Goal: Task Accomplishment & Management: Use online tool/utility

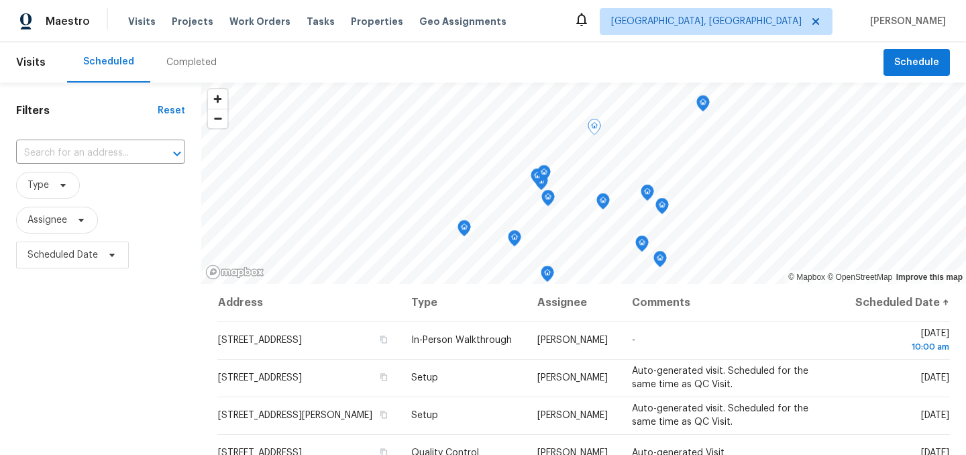
scroll to position [193, 0]
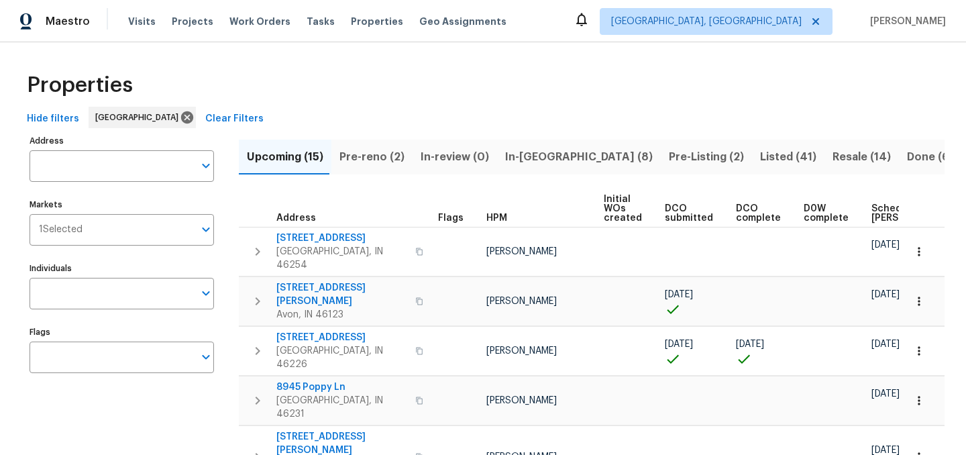
scroll to position [0, 163]
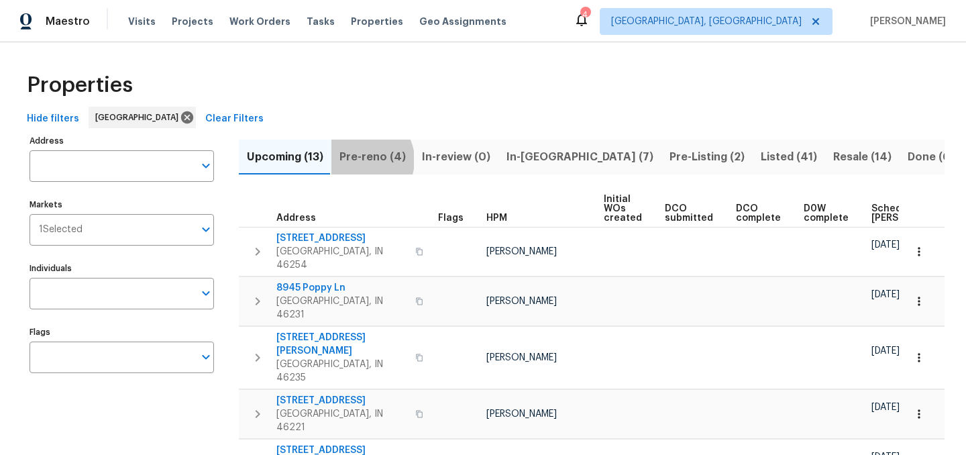
click at [362, 160] on span "Pre-reno (4)" at bounding box center [372, 157] width 66 height 19
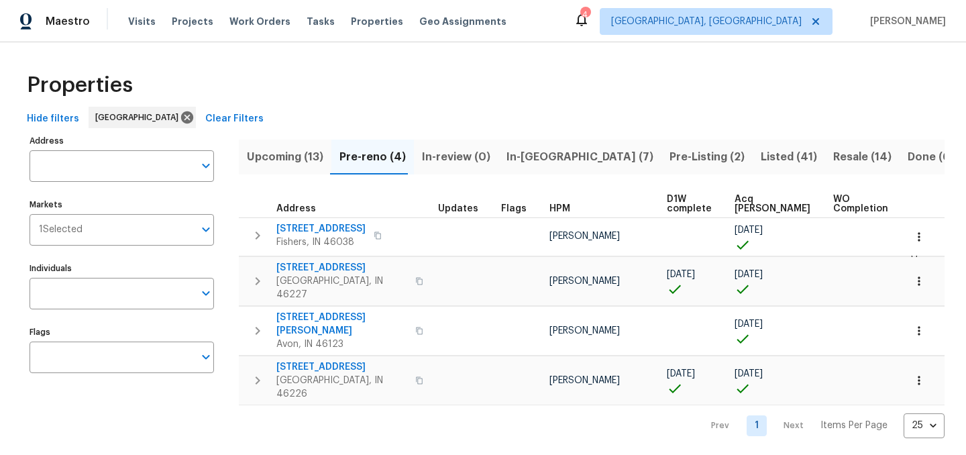
click at [287, 160] on span "Upcoming (13)" at bounding box center [285, 157] width 76 height 19
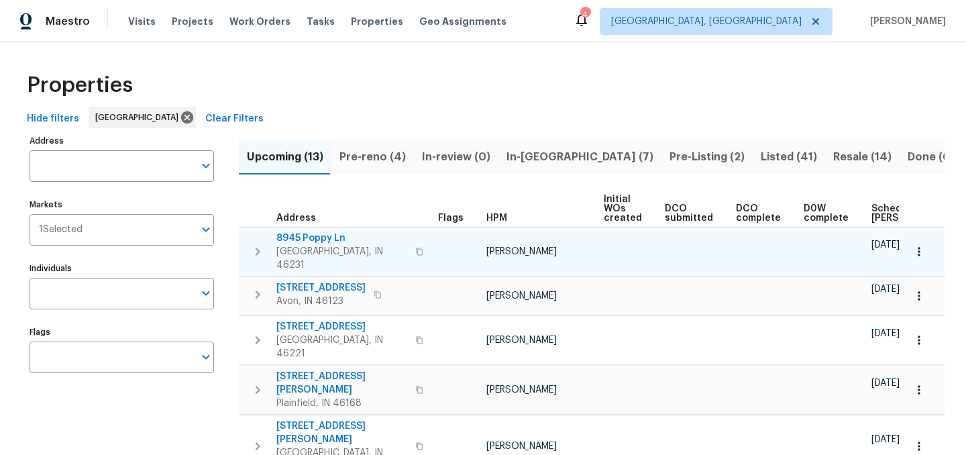
scroll to position [0, 148]
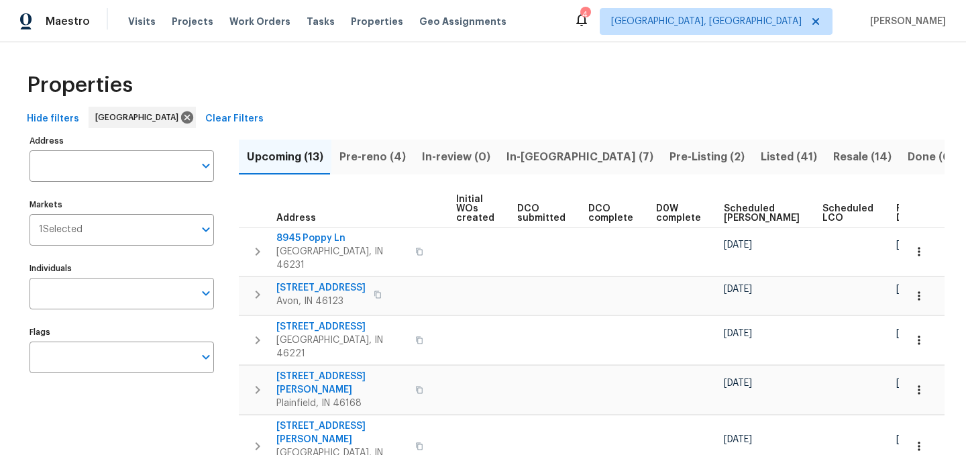
click at [896, 205] on span "Ready Date" at bounding box center [911, 213] width 30 height 19
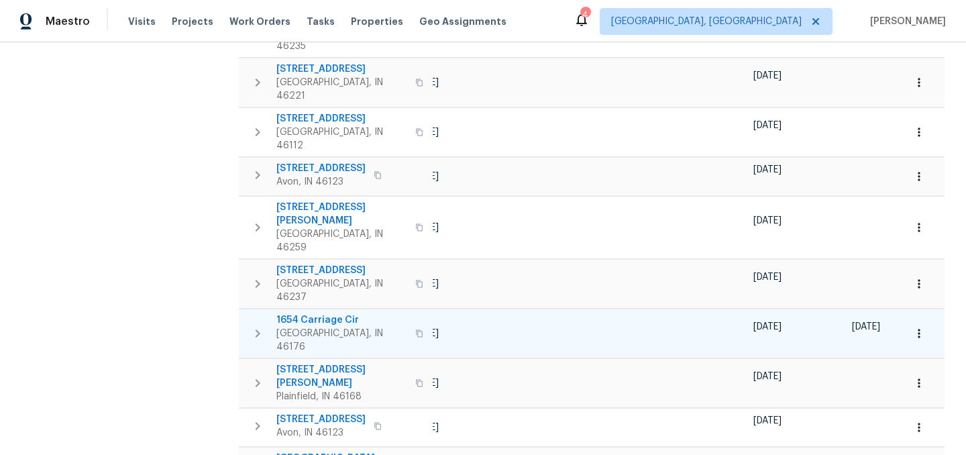
scroll to position [0, 163]
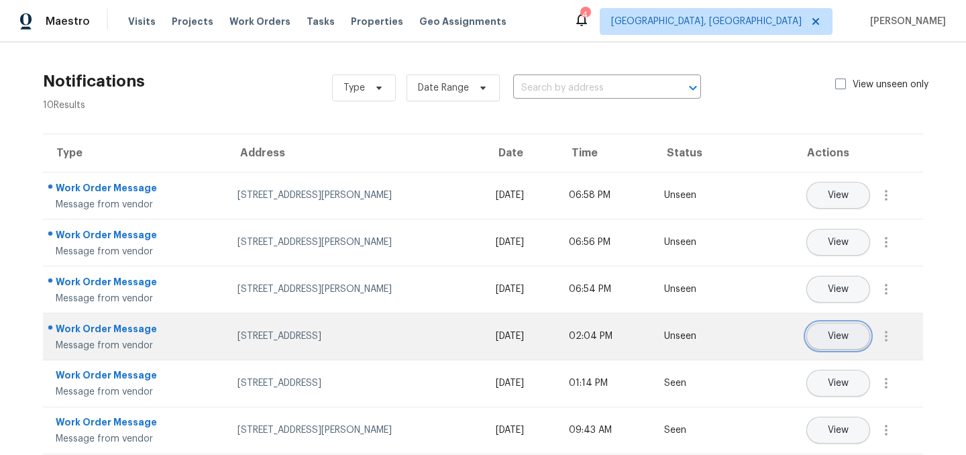
click at [853, 334] on button "View" at bounding box center [838, 336] width 64 height 27
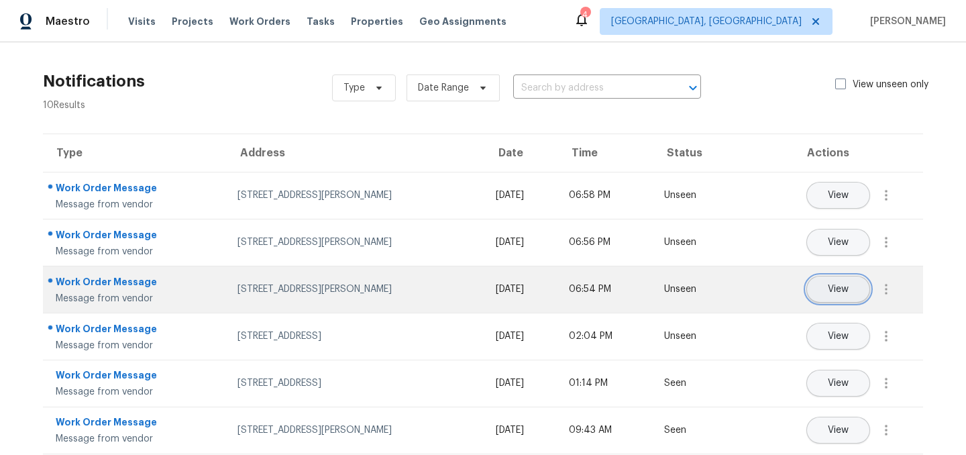
click at [844, 288] on span "View" at bounding box center [838, 289] width 21 height 10
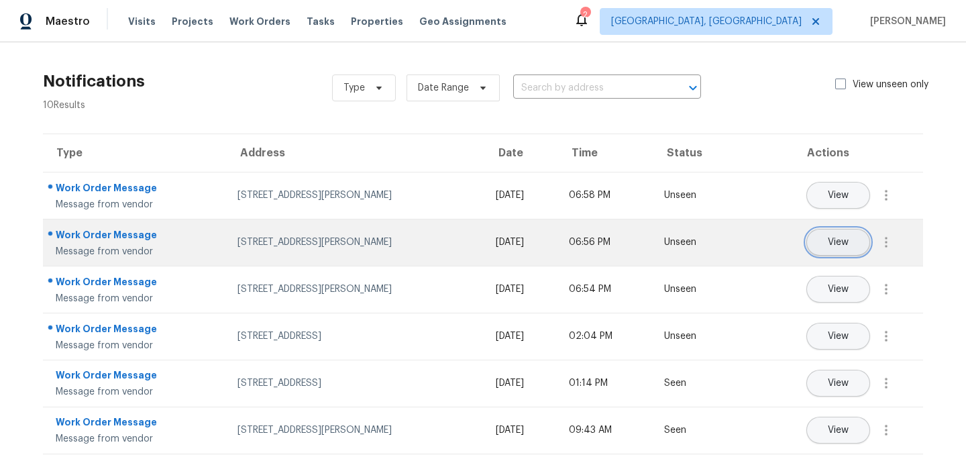
click at [818, 235] on button "View" at bounding box center [838, 242] width 64 height 27
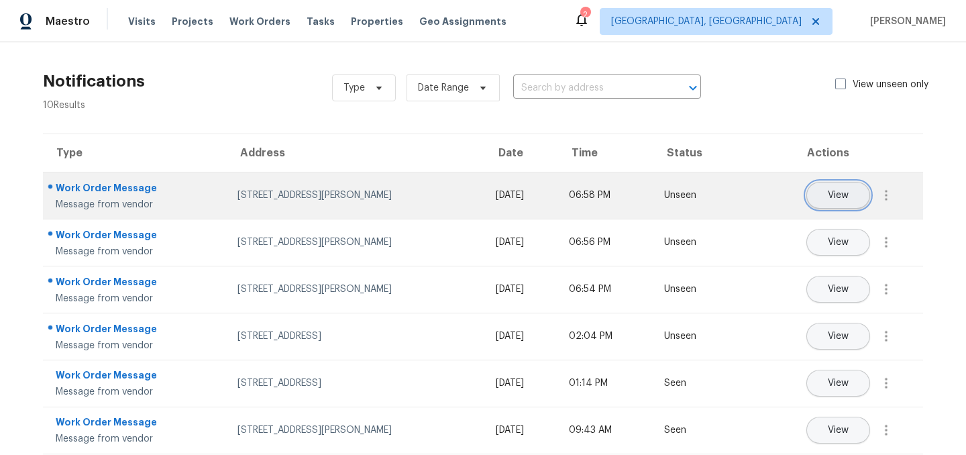
click at [832, 184] on button "View" at bounding box center [838, 195] width 64 height 27
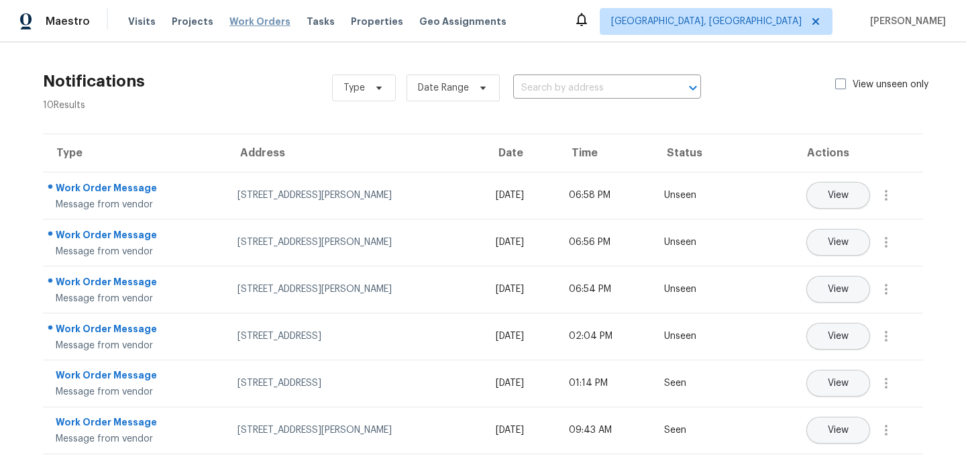
click at [255, 25] on span "Work Orders" at bounding box center [259, 21] width 61 height 13
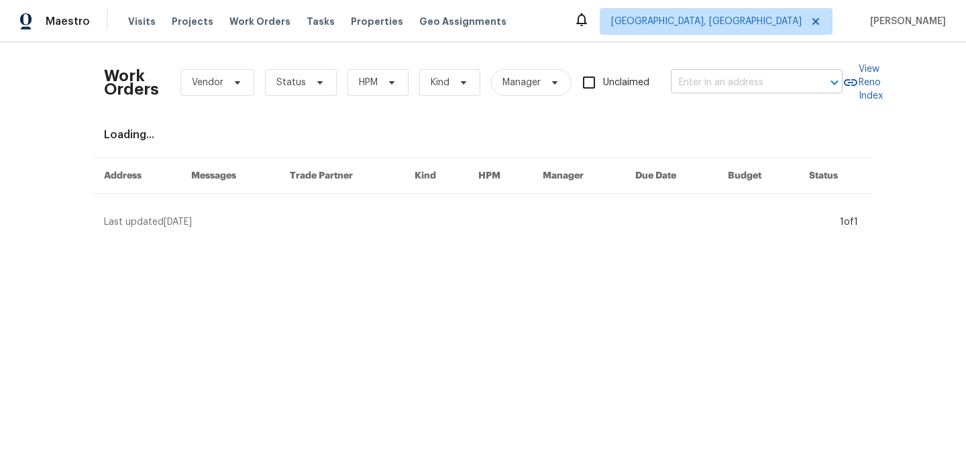
click at [713, 90] on input "text" at bounding box center [738, 82] width 134 height 21
type input "w 18th st"
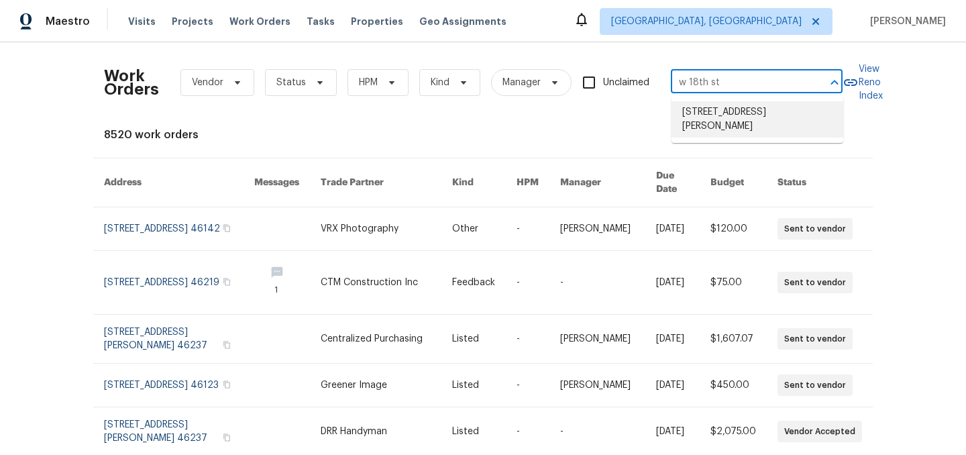
click at [718, 117] on li "3218 W 18th St, Anderson, IN 46011" at bounding box center [757, 119] width 172 height 36
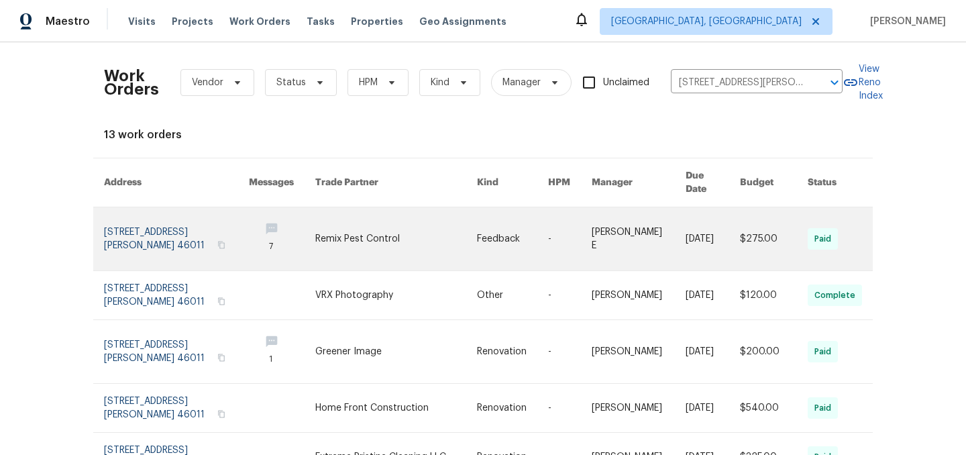
click at [137, 231] on link at bounding box center [176, 238] width 145 height 63
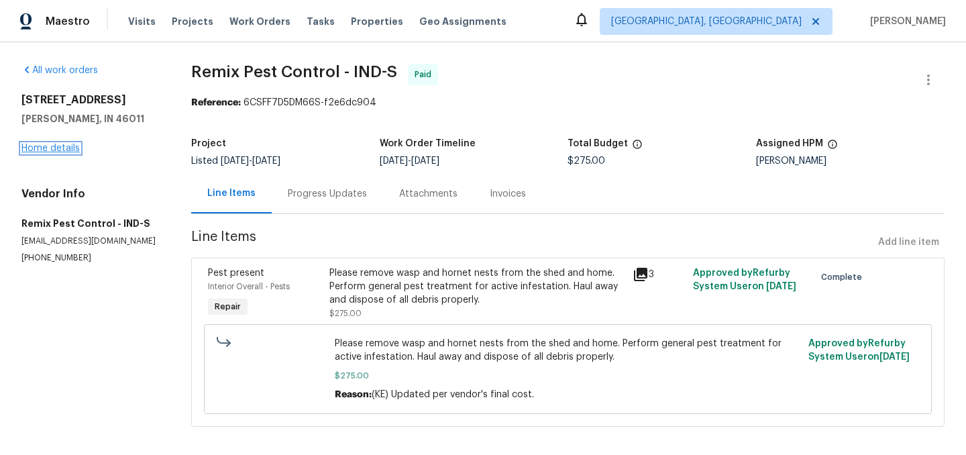
click at [47, 149] on link "Home details" at bounding box center [50, 148] width 58 height 9
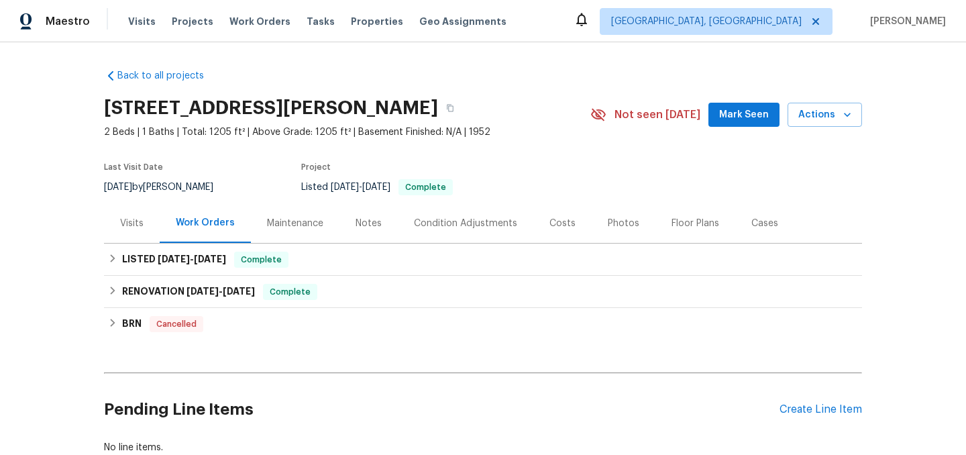
scroll to position [91, 0]
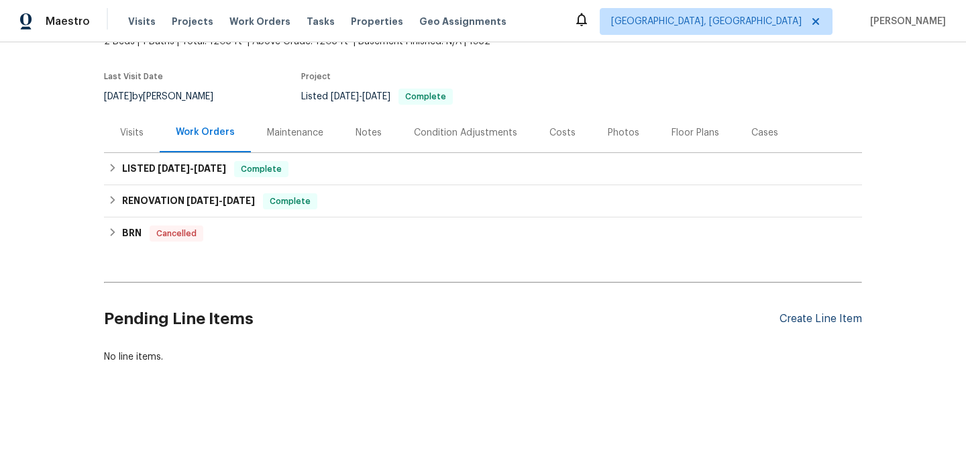
click at [814, 319] on div "Create Line Item" at bounding box center [820, 319] width 83 height 13
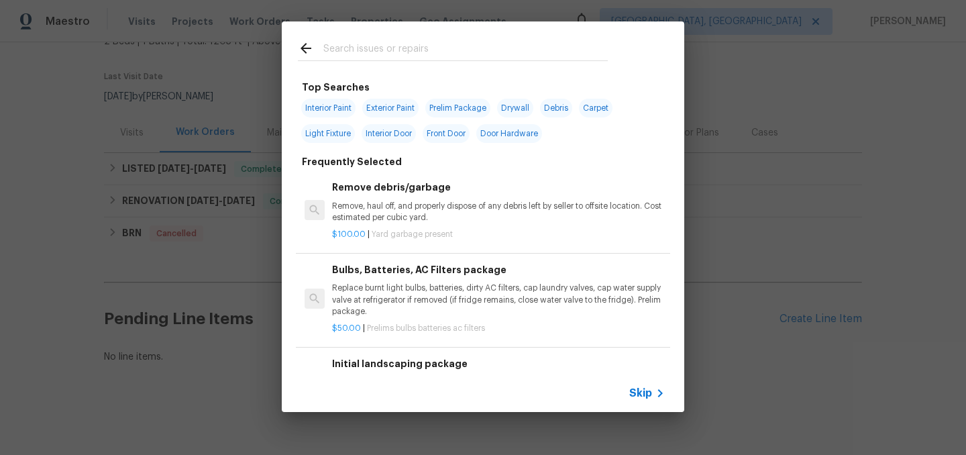
click at [347, 50] on input "text" at bounding box center [465, 50] width 284 height 20
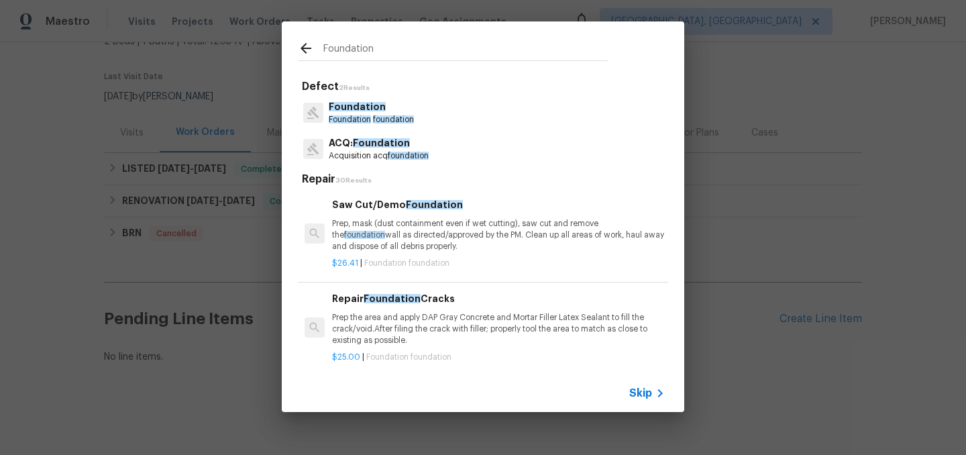
type input "Foundation"
click at [384, 114] on p "Foundation foundation" at bounding box center [371, 119] width 85 height 11
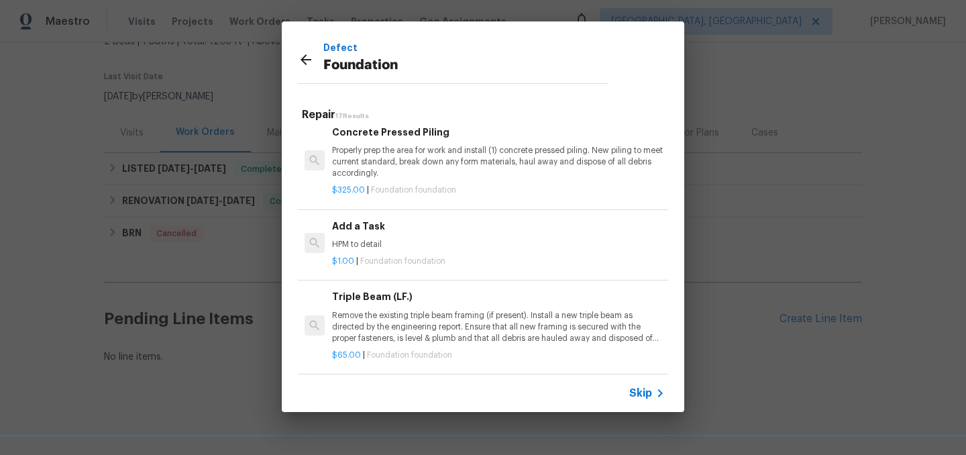
scroll to position [939, 0]
click at [392, 238] on p "HPM to detail" at bounding box center [498, 243] width 333 height 11
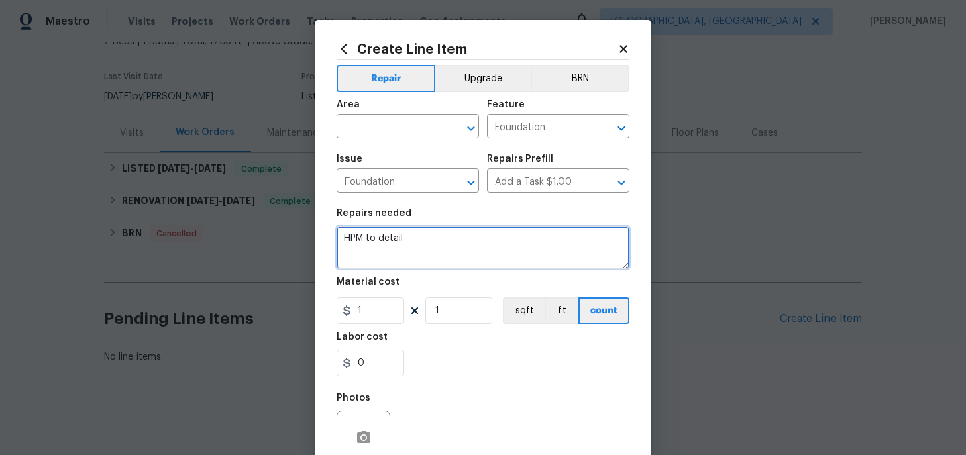
click at [415, 239] on textarea "HPM to detail" at bounding box center [483, 247] width 292 height 43
paste textarea "Follow adjustments up on previous work and inspection report: 1. add in 3 more …"
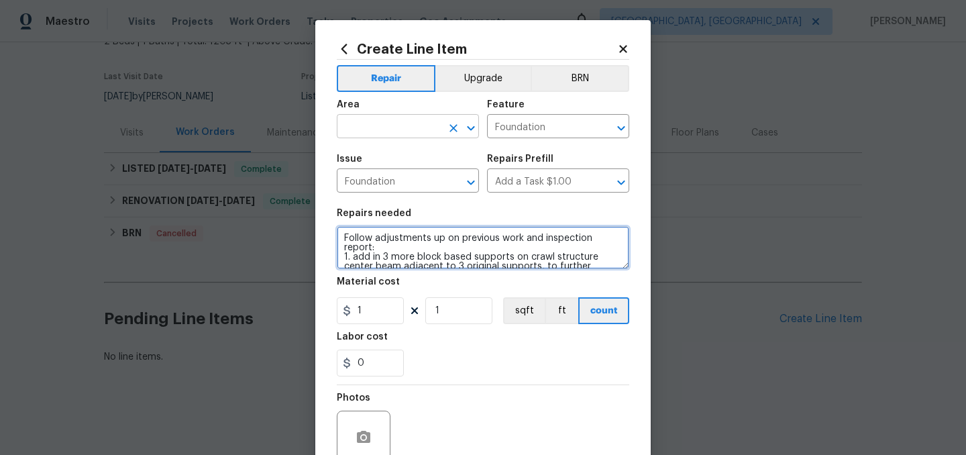
type textarea "Follow adjustments up on previous work and inspection report: 1. add in 3 more …"
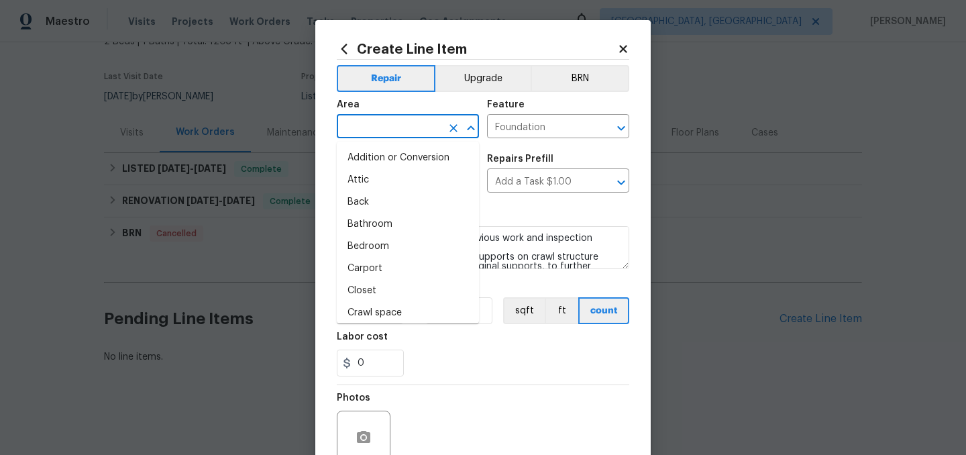
click at [370, 119] on input "text" at bounding box center [389, 127] width 105 height 21
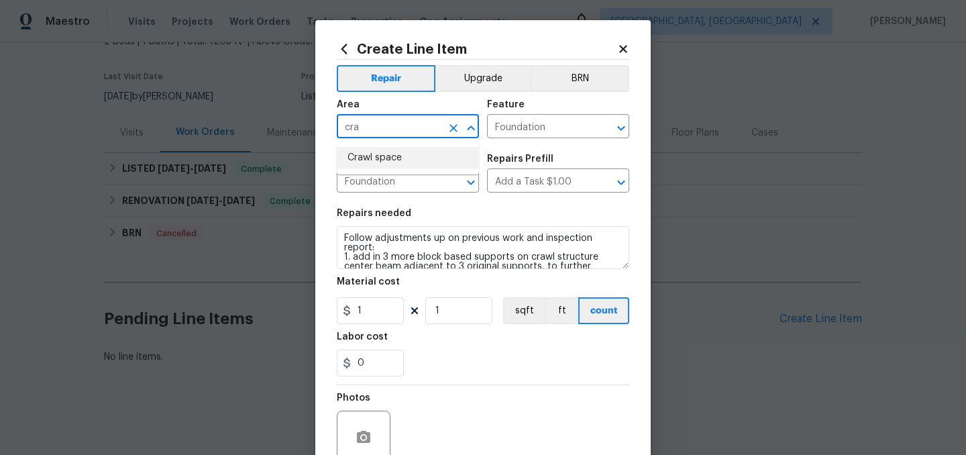
click at [376, 159] on li "Crawl space" at bounding box center [408, 158] width 142 height 22
type input "Crawl space"
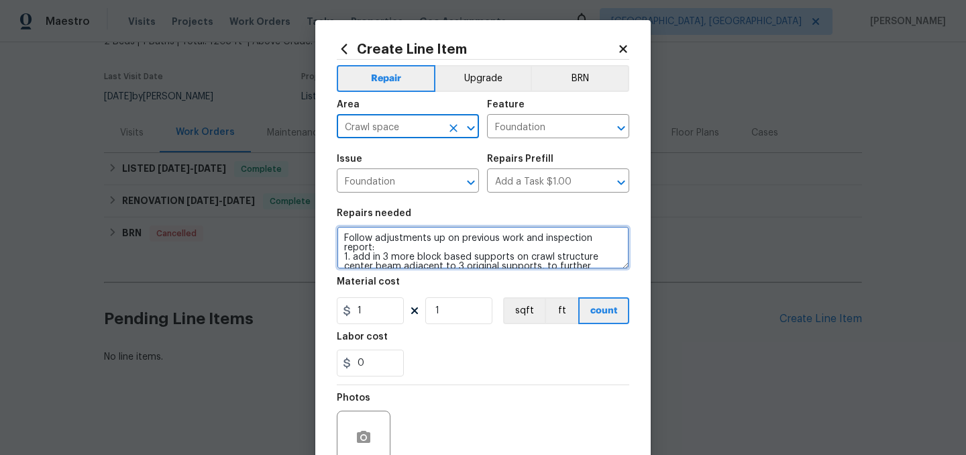
click at [624, 240] on textarea "Follow adjustments up on previous work and inspection report: 1. add in 3 more …" at bounding box center [483, 247] width 292 height 43
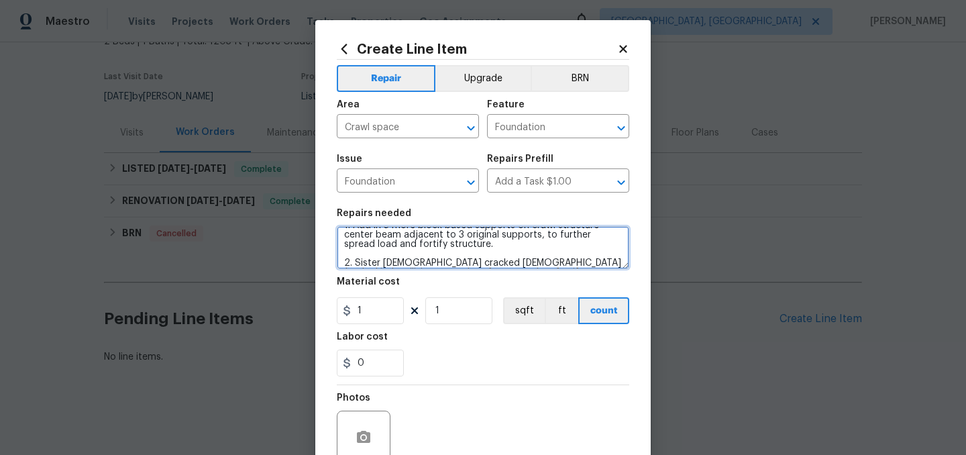
scroll to position [33, 0]
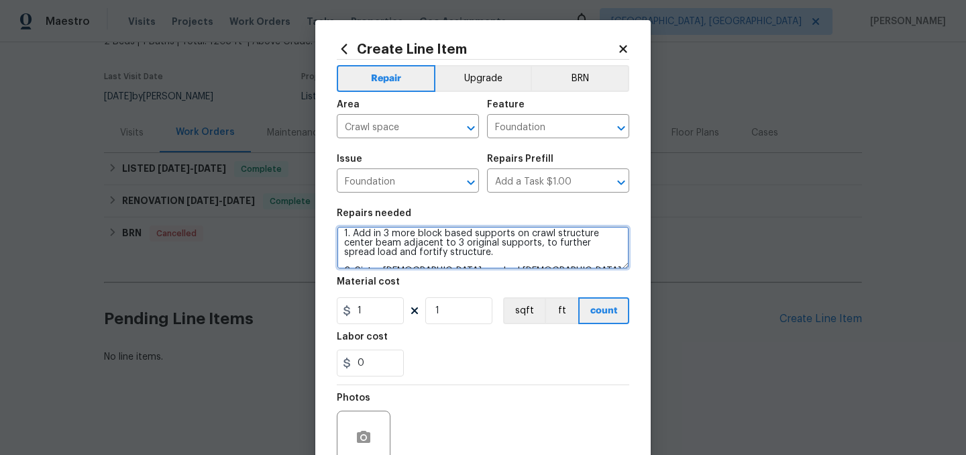
click at [344, 259] on textarea "Follow adjustments up on previous work and inspection report: 1. Add in 3 more …" at bounding box center [483, 247] width 292 height 43
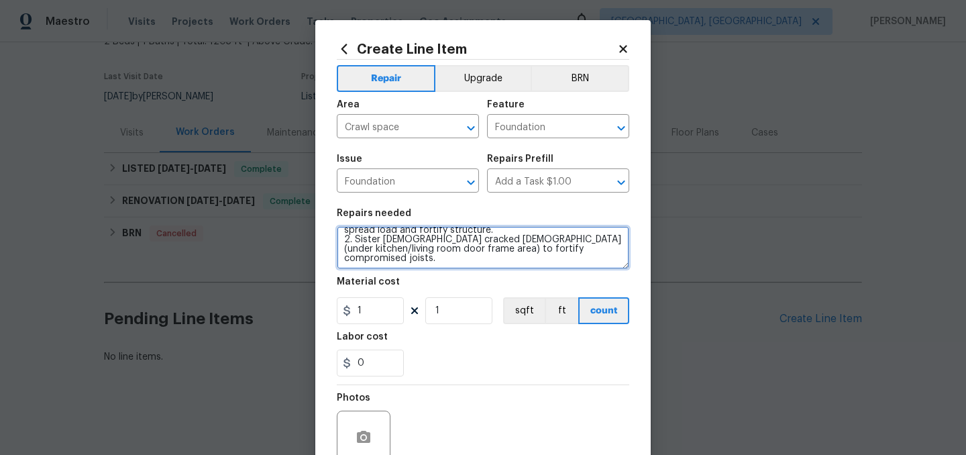
scroll to position [56, 0]
click at [435, 252] on textarea "Follow adjustments up on previous work and inspection report: 1. Add in 3 more …" at bounding box center [483, 247] width 292 height 43
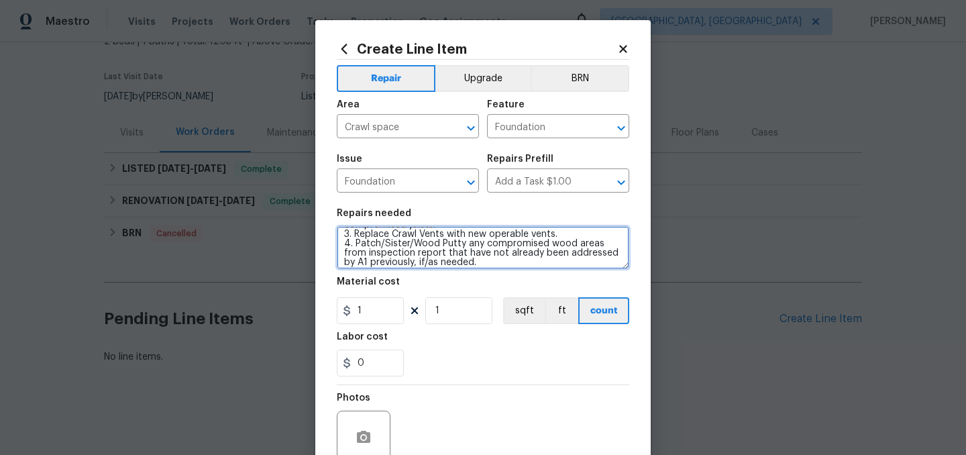
scroll to position [90, 0]
click at [419, 256] on textarea "Follow adjustments up on previous work and inspection report: 1. Add in 3 more …" at bounding box center [483, 247] width 292 height 43
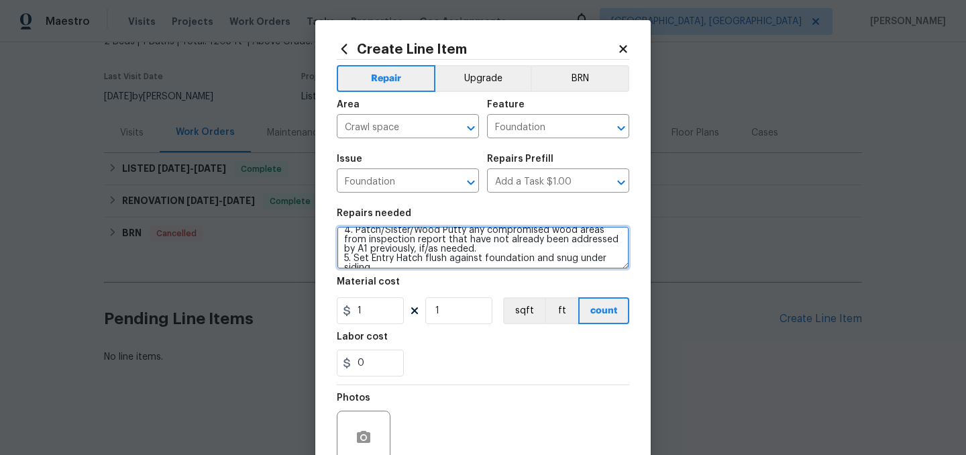
scroll to position [103, 0]
click at [364, 260] on textarea "Follow adjustments up on previous work and inspection report: 1. Add in 3 more …" at bounding box center [483, 247] width 292 height 43
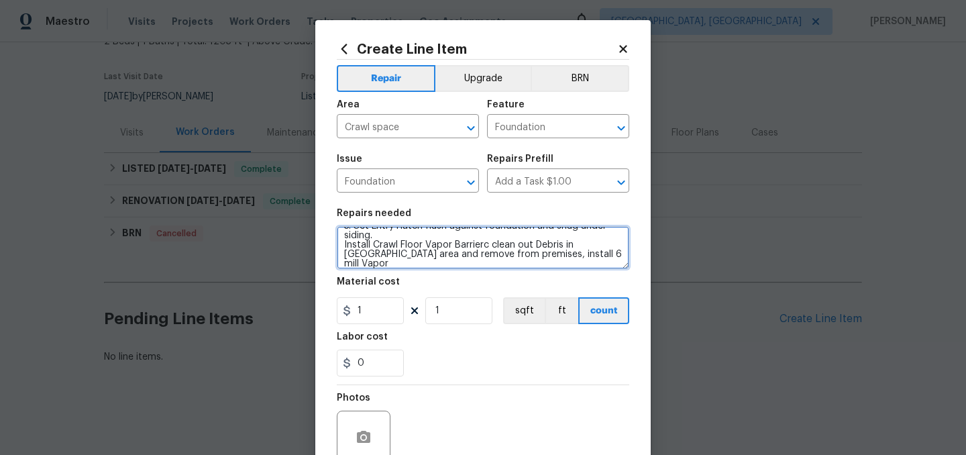
scroll to position [97, 0]
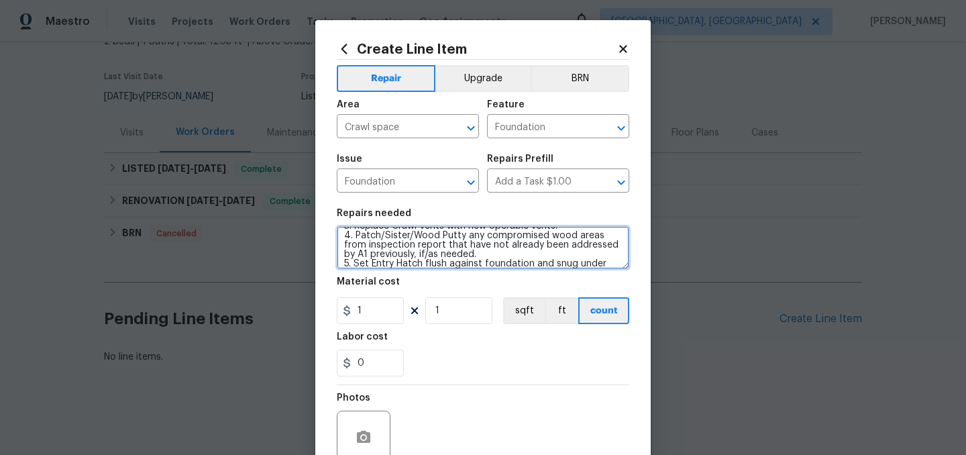
click at [502, 266] on textarea "Follow adjustments up on previous work and inspection report: 1. Add in 3 more …" at bounding box center [483, 247] width 292 height 43
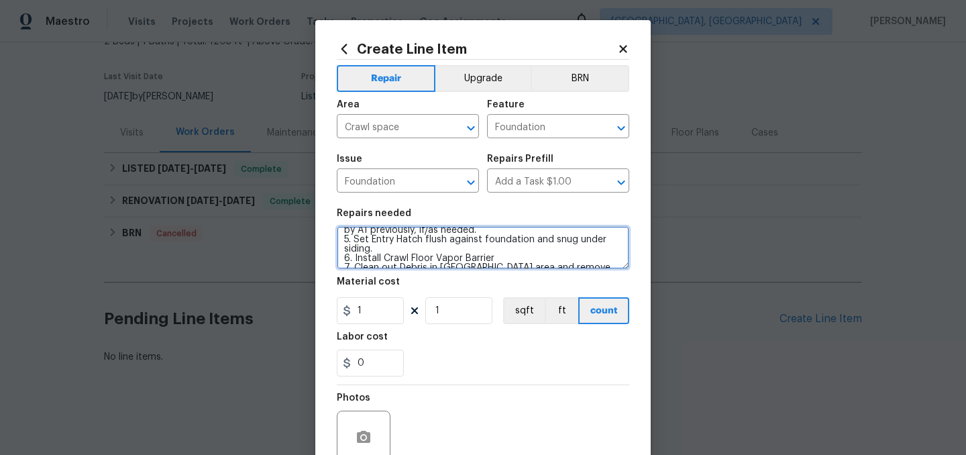
scroll to position [122, 0]
click at [433, 260] on textarea "Follow adjustments up on previous work and inspection report: 1. Add in 3 more …" at bounding box center [483, 247] width 292 height 43
click at [505, 240] on textarea "Follow adjustments up on previous work and inspection report: 1. Add in 3 more …" at bounding box center [483, 247] width 292 height 43
drag, startPoint x: 429, startPoint y: 259, endPoint x: 344, endPoint y: 261, distance: 84.5
click at [344, 261] on textarea "Follow adjustments up on previous work and inspection report: 1. Add in 3 more …" at bounding box center [483, 247] width 292 height 43
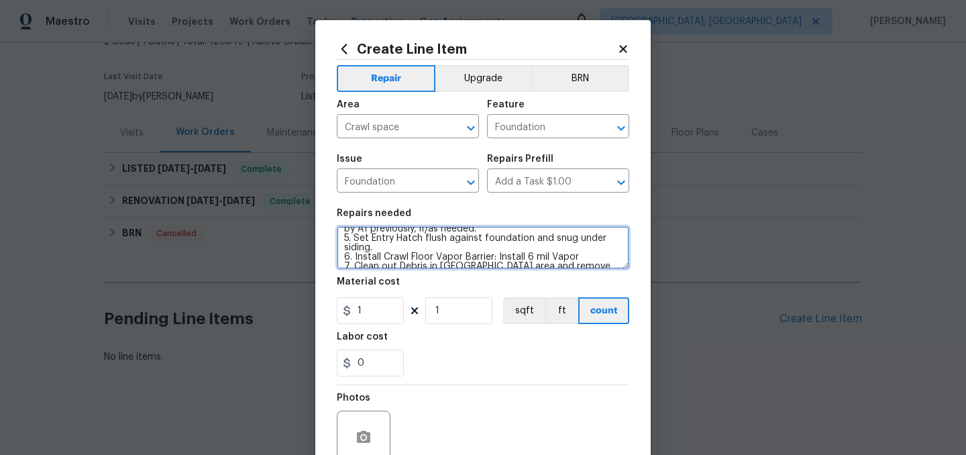
scroll to position [113, 0]
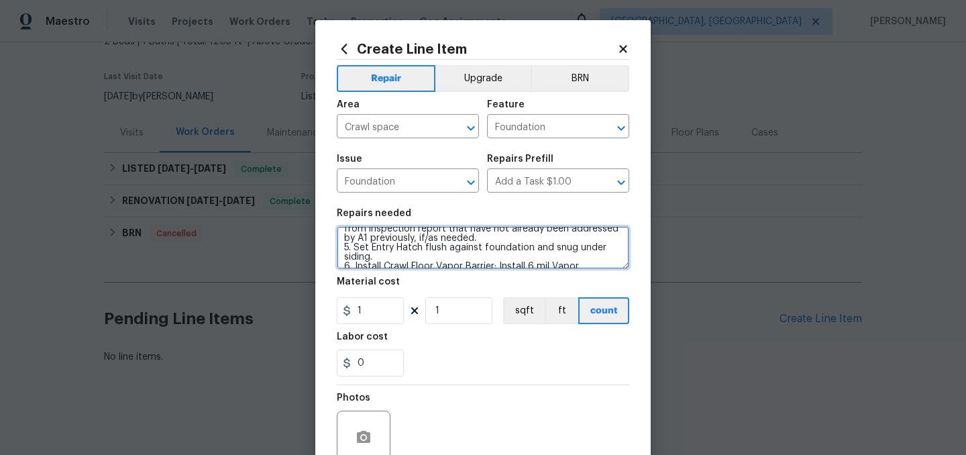
type textarea "Follow adjustments up on previous work and inspection report: 1. Add in 3 more …"
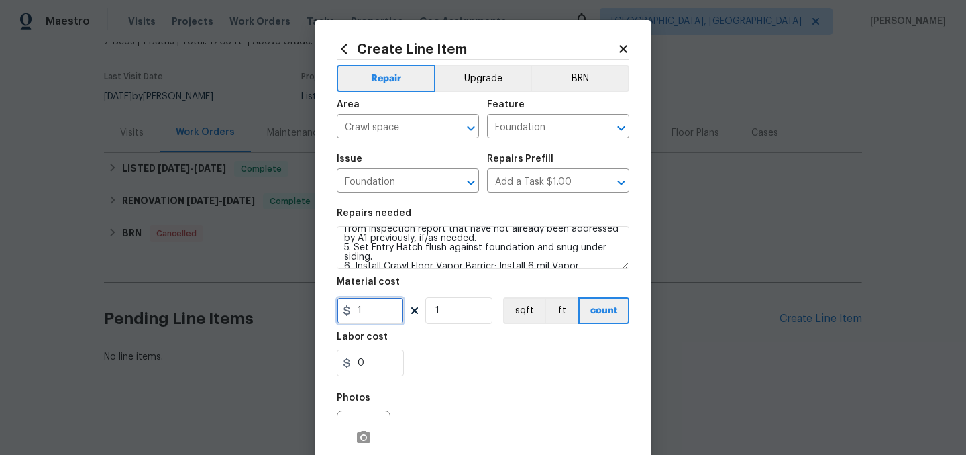
click at [377, 317] on input "1" at bounding box center [370, 310] width 67 height 27
type input "5850"
click at [451, 366] on div "0" at bounding box center [483, 362] width 292 height 27
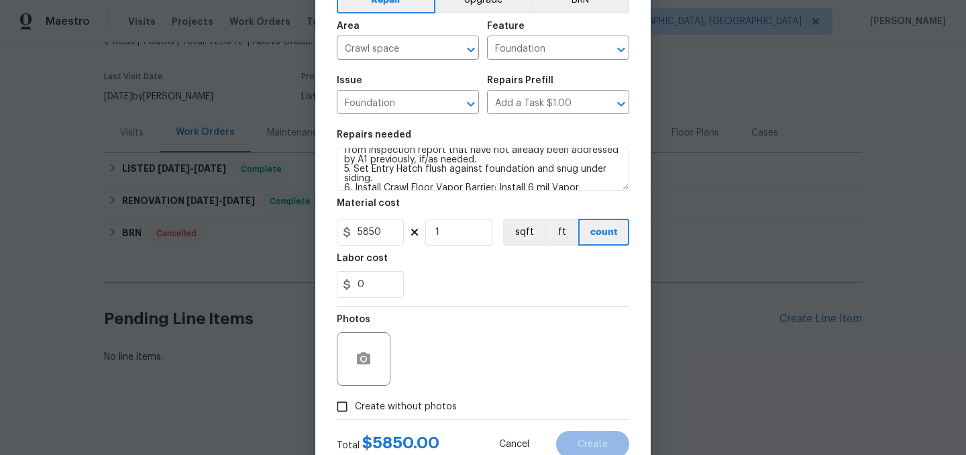
scroll to position [123, 0]
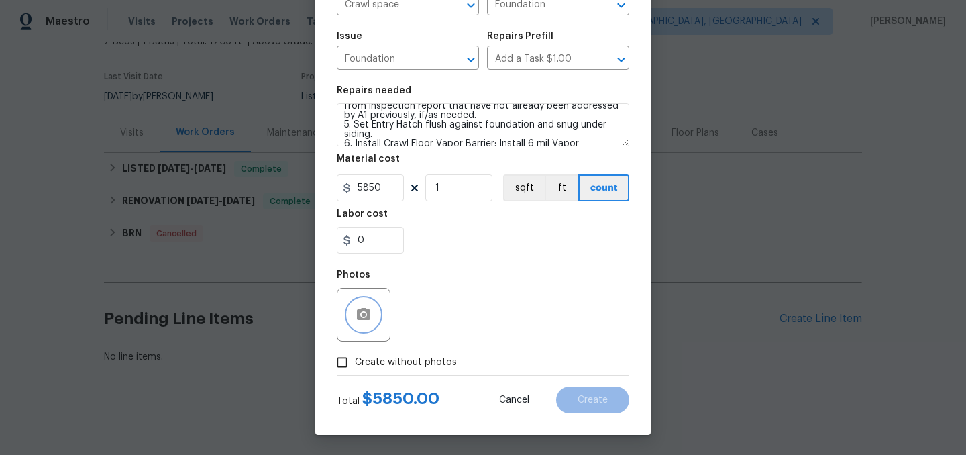
click at [364, 314] on circle "button" at bounding box center [364, 315] width 4 height 4
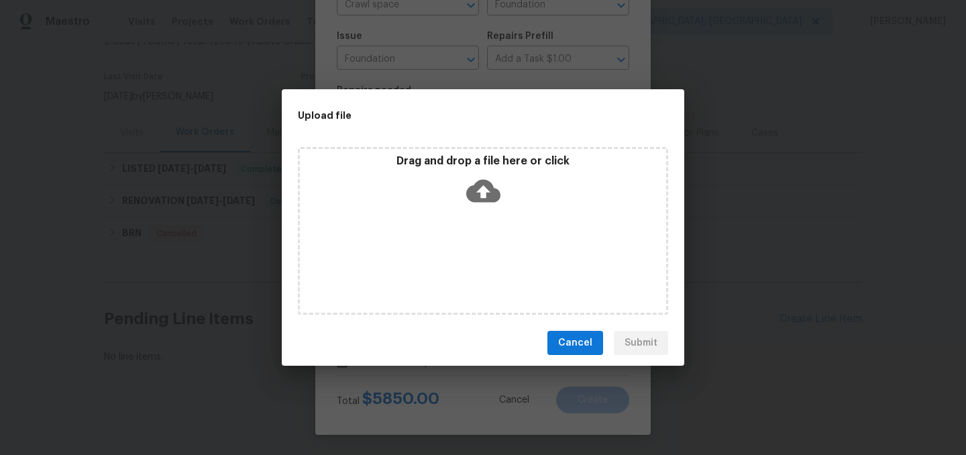
click at [481, 201] on icon at bounding box center [483, 191] width 34 height 23
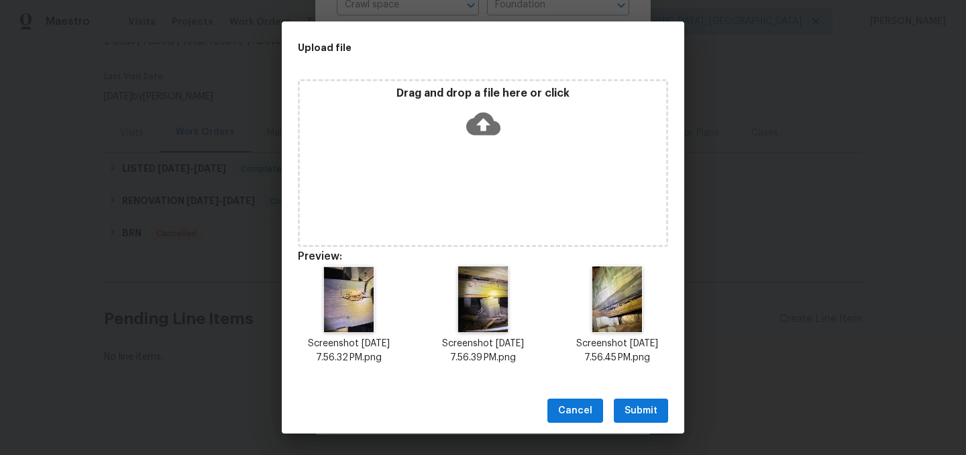
click at [633, 411] on span "Submit" at bounding box center [640, 410] width 33 height 17
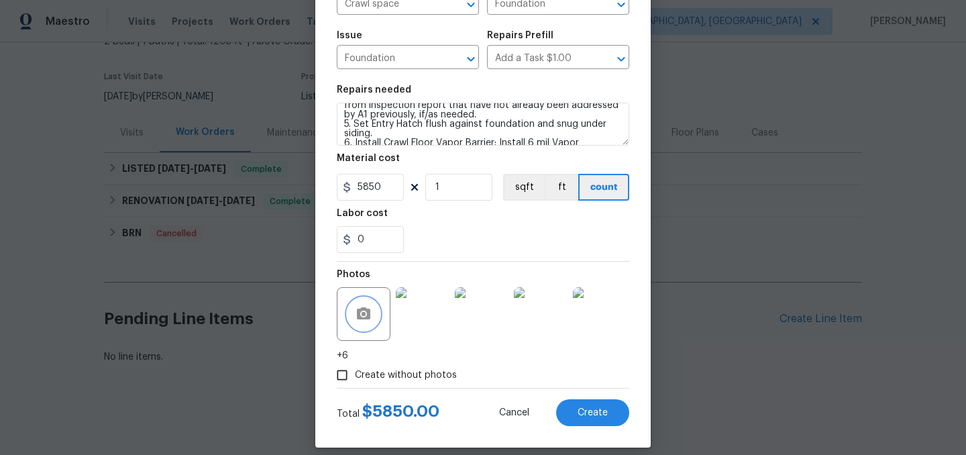
click at [359, 312] on icon "button" at bounding box center [363, 313] width 13 height 12
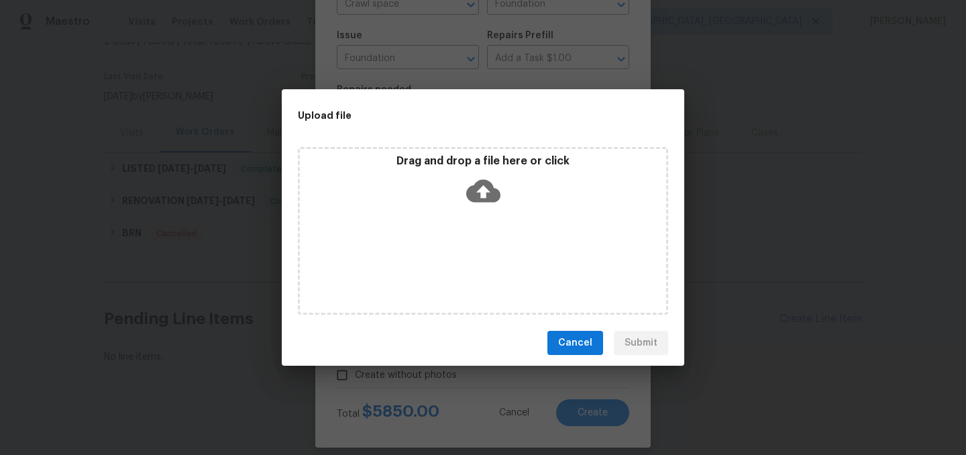
click at [492, 190] on icon at bounding box center [483, 191] width 34 height 23
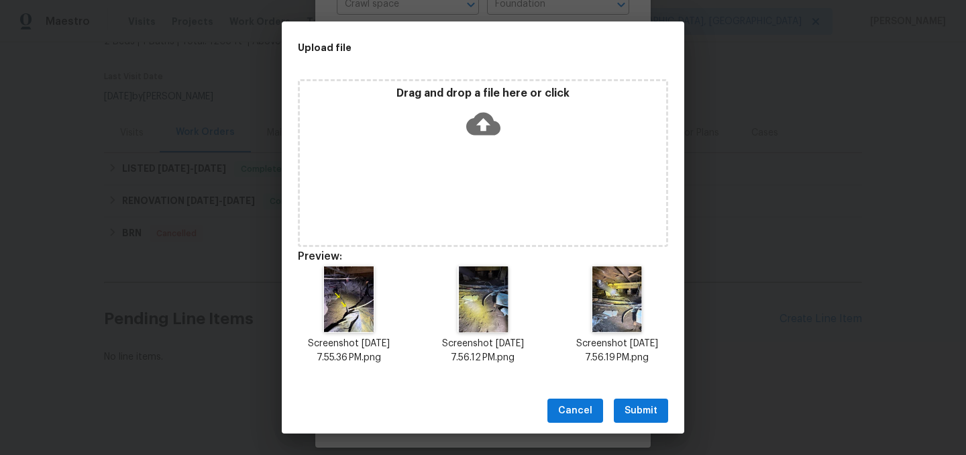
click at [649, 412] on span "Submit" at bounding box center [640, 410] width 33 height 17
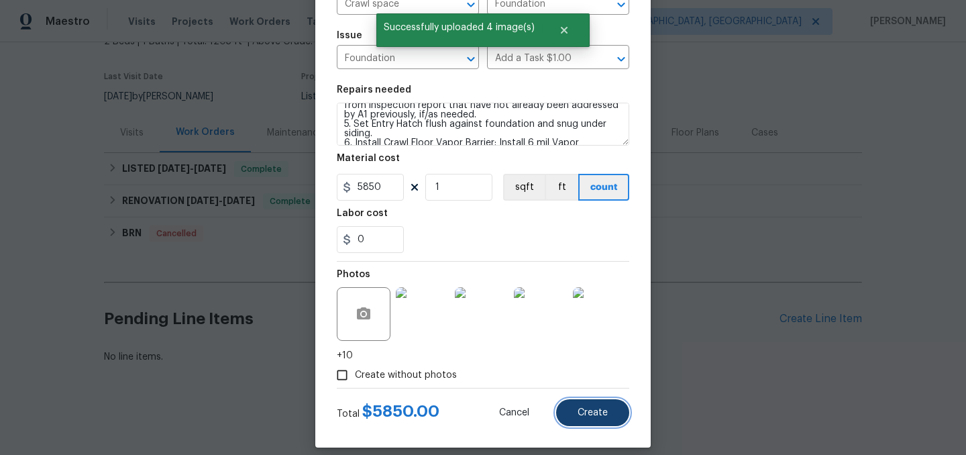
click at [599, 416] on span "Create" at bounding box center [593, 413] width 30 height 10
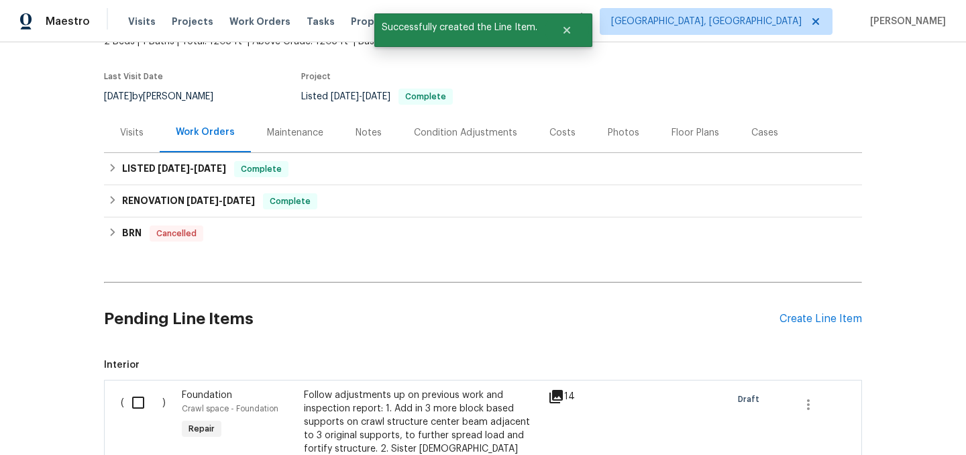
click at [142, 402] on input "checkbox" at bounding box center [143, 402] width 38 height 28
checkbox input "true"
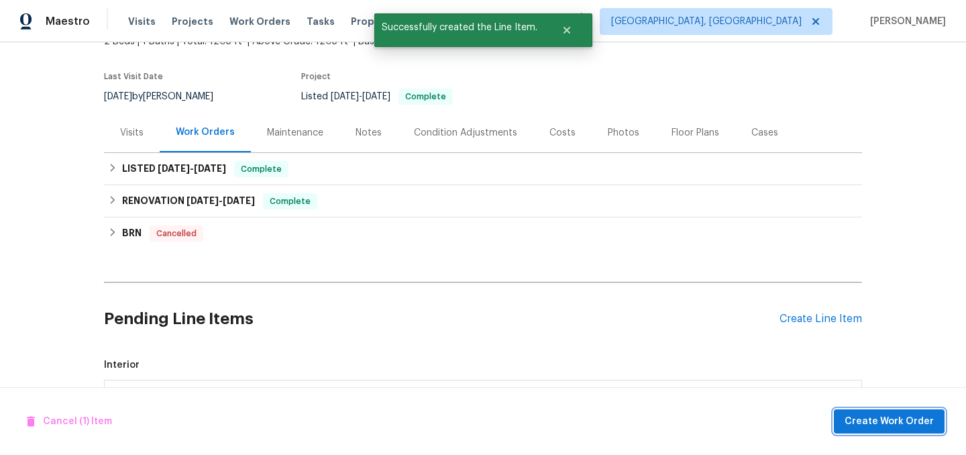
click at [886, 414] on span "Create Work Order" at bounding box center [888, 421] width 89 height 17
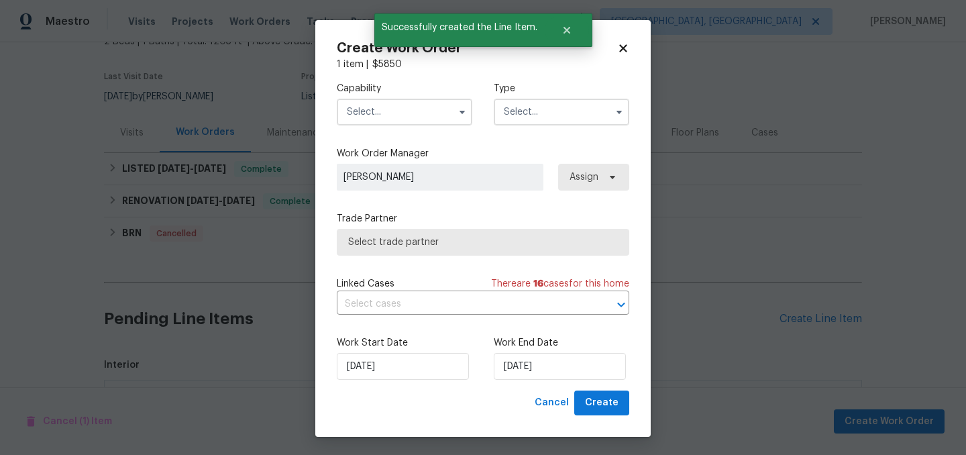
click at [392, 108] on input "text" at bounding box center [404, 112] width 135 height 27
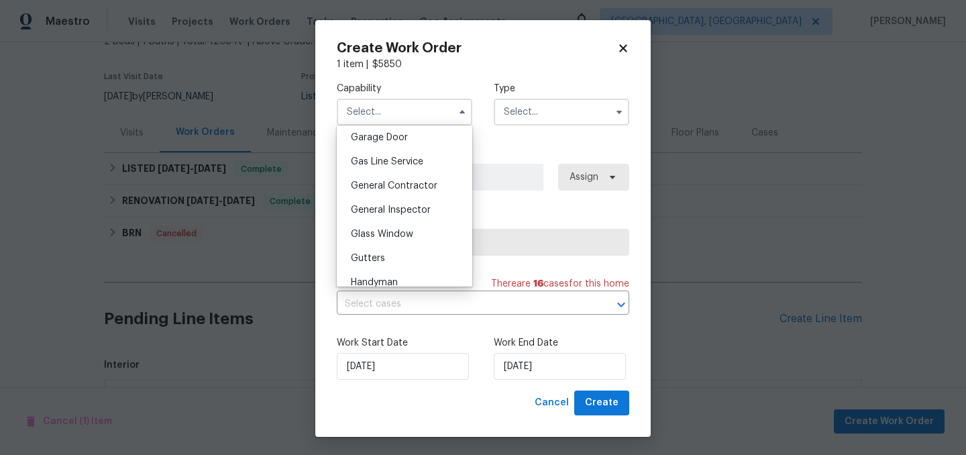
scroll to position [596, 0]
click at [422, 190] on span "General Contractor" at bounding box center [394, 186] width 87 height 9
type input "General Contractor"
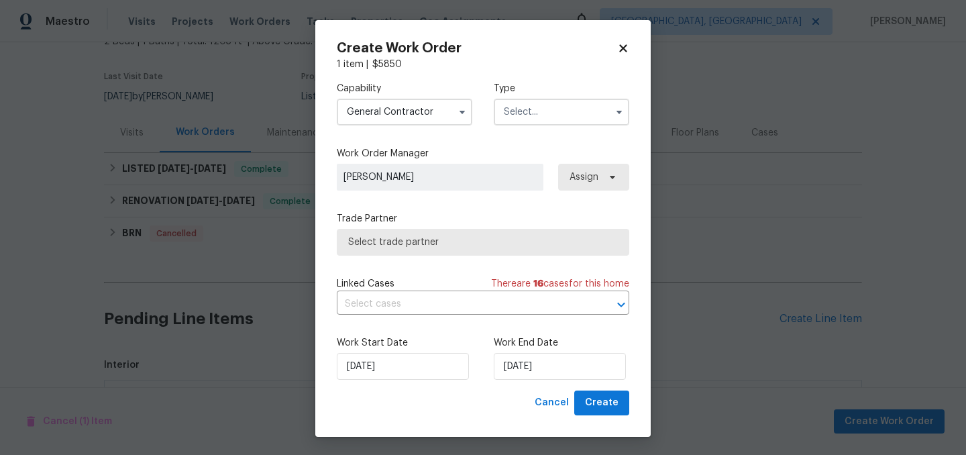
click at [561, 99] on input "text" at bounding box center [561, 112] width 135 height 27
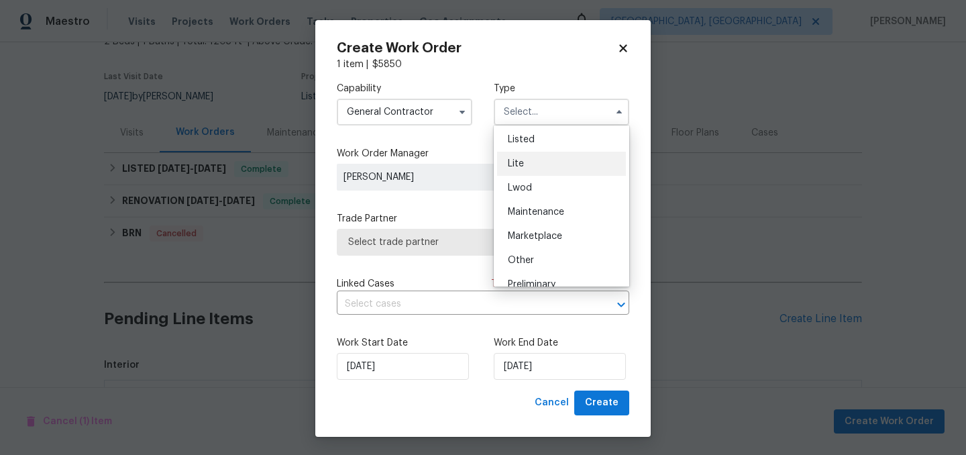
scroll to position [144, 0]
click at [537, 140] on div "Listed" at bounding box center [561, 142] width 129 height 24
type input "Listed"
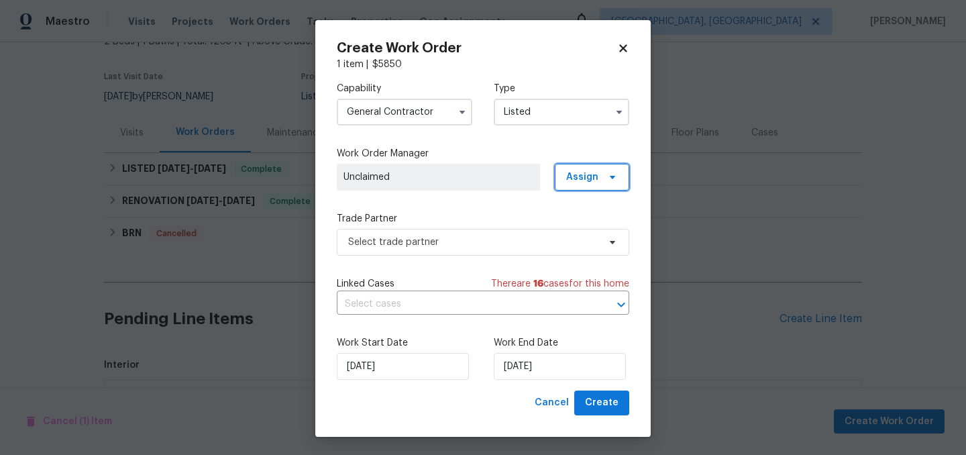
click at [594, 186] on span "Assign" at bounding box center [592, 177] width 74 height 27
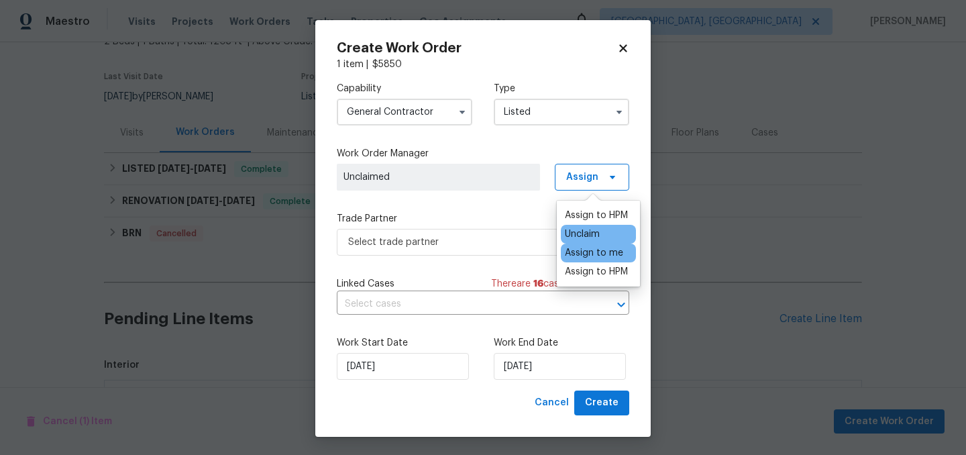
click at [598, 250] on div "Assign to me" at bounding box center [594, 252] width 58 height 13
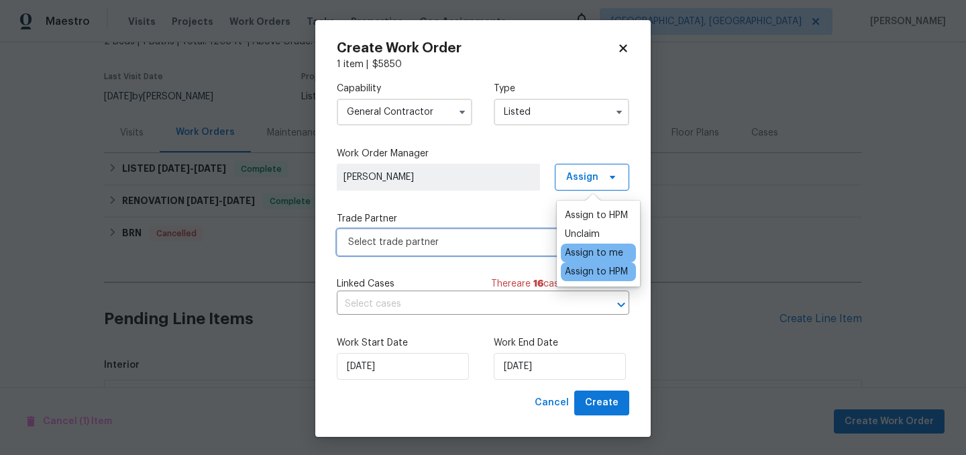
click at [459, 248] on span "Select trade partner" at bounding box center [473, 241] width 250 height 13
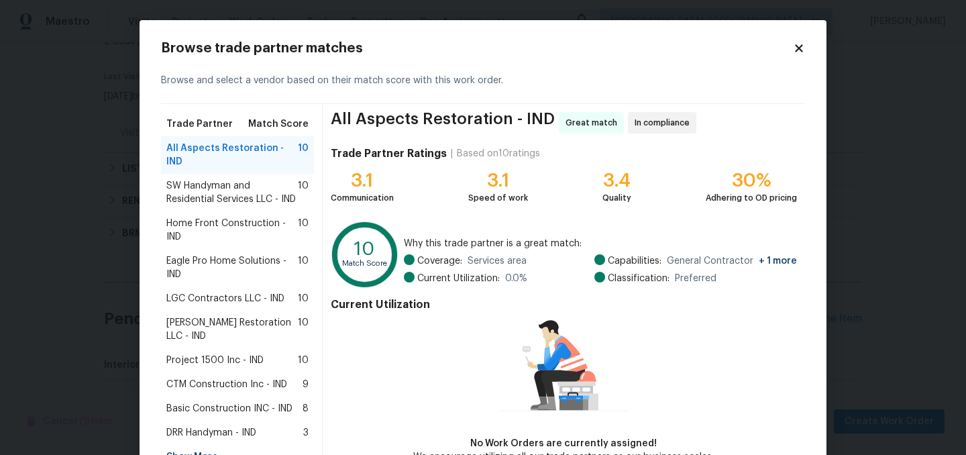
click at [222, 180] on span "SW Handyman and Residential Services LLC - IND" at bounding box center [231, 192] width 131 height 27
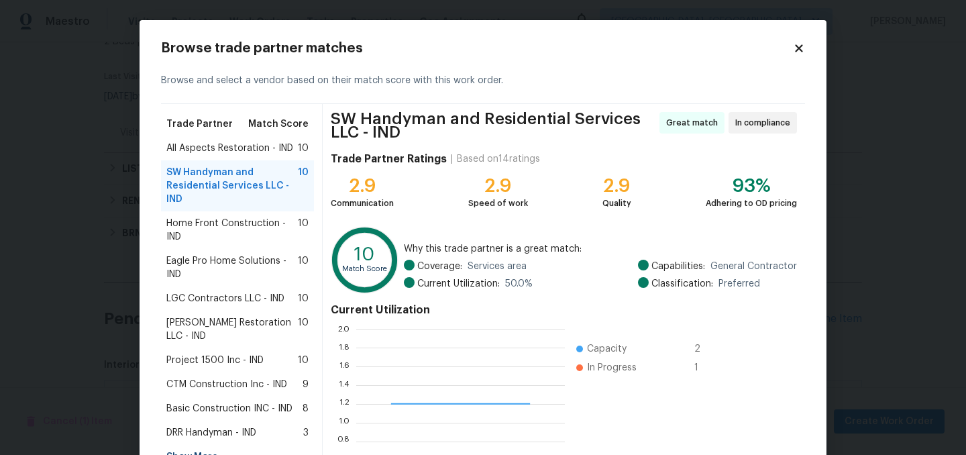
scroll to position [142, 0]
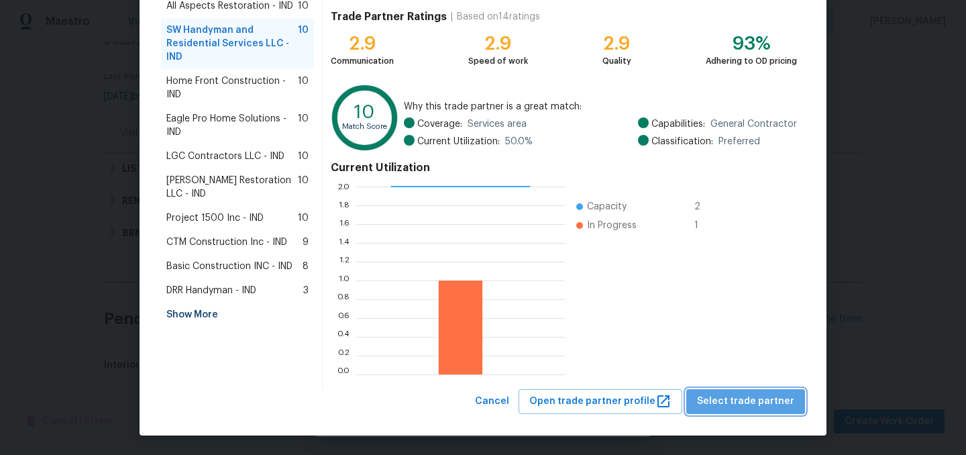
click at [768, 400] on span "Select trade partner" at bounding box center [745, 401] width 97 height 17
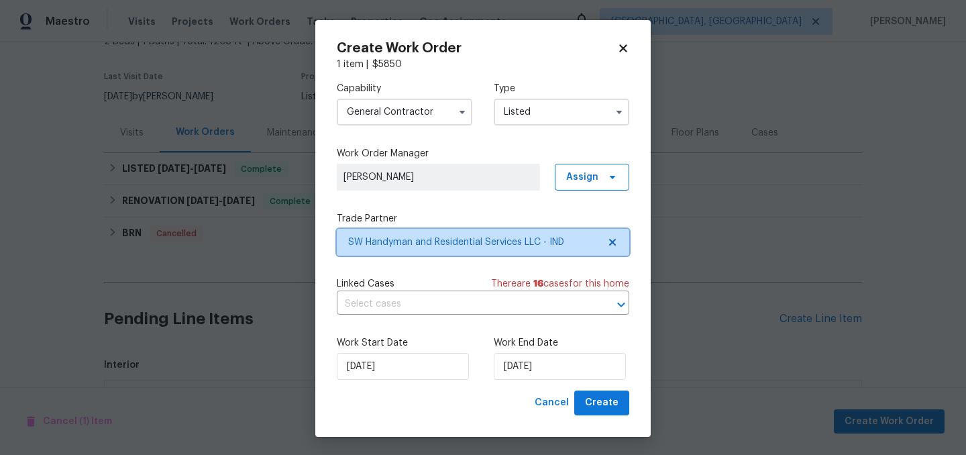
scroll to position [0, 0]
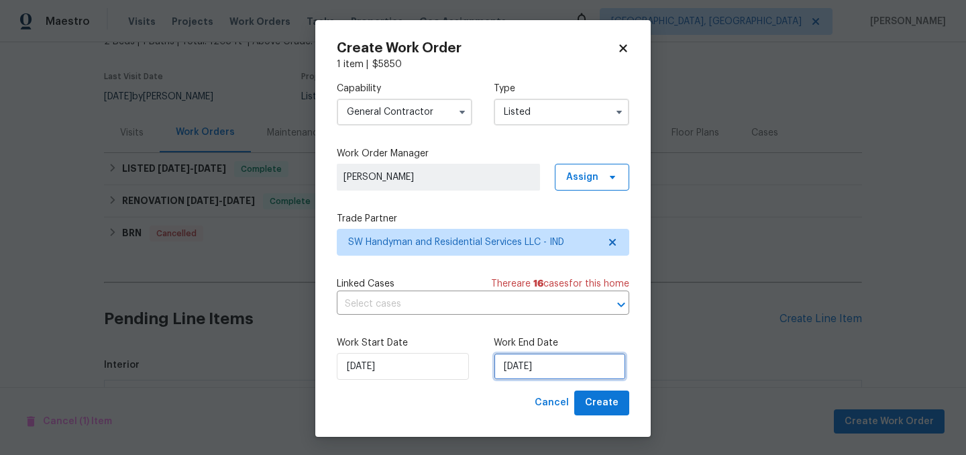
click at [585, 374] on input "[DATE]" at bounding box center [560, 366] width 132 height 27
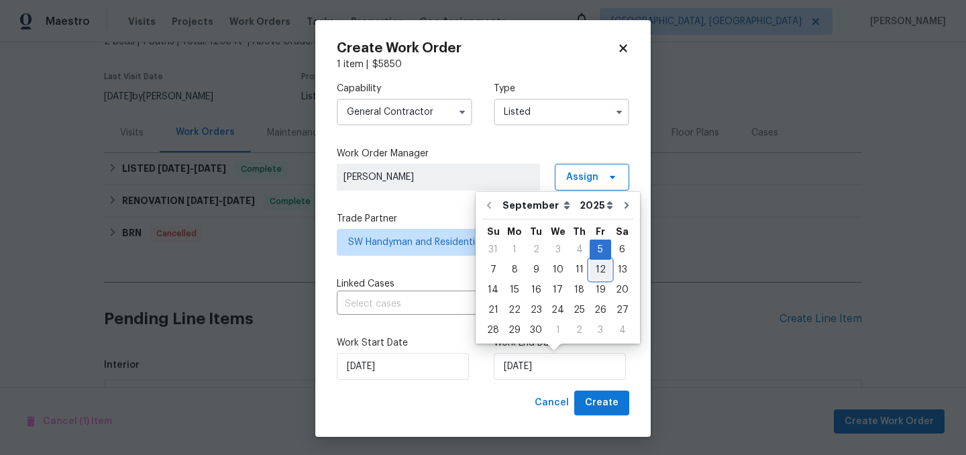
click at [596, 266] on div "12" at bounding box center [600, 269] width 21 height 19
type input "[DATE]"
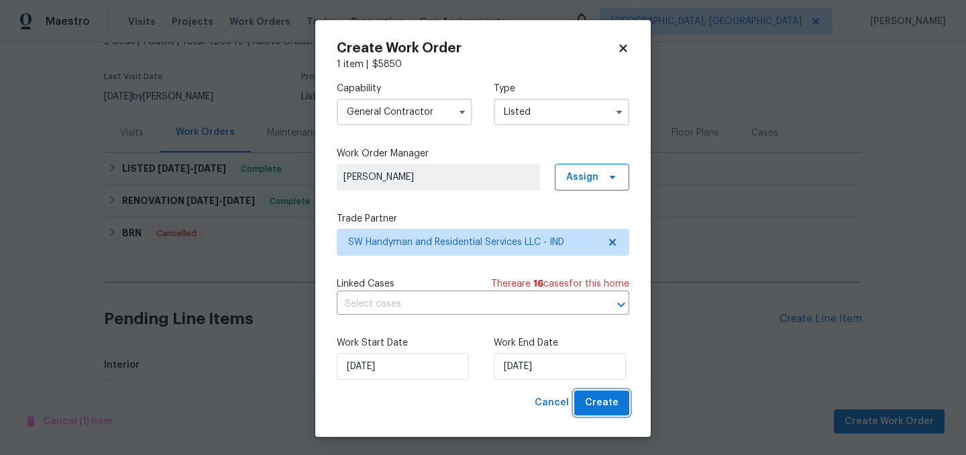
click at [598, 407] on span "Create" at bounding box center [602, 402] width 34 height 17
checkbox input "false"
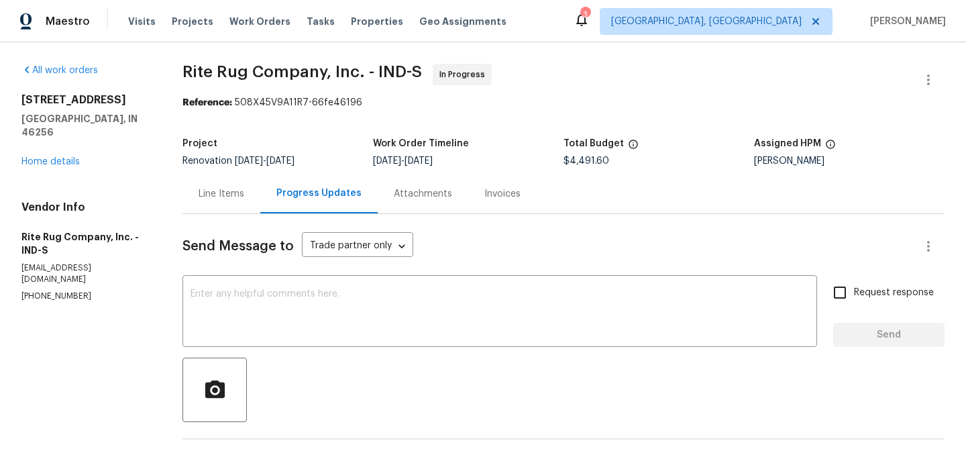
click at [235, 194] on div "Line Items" at bounding box center [222, 193] width 46 height 13
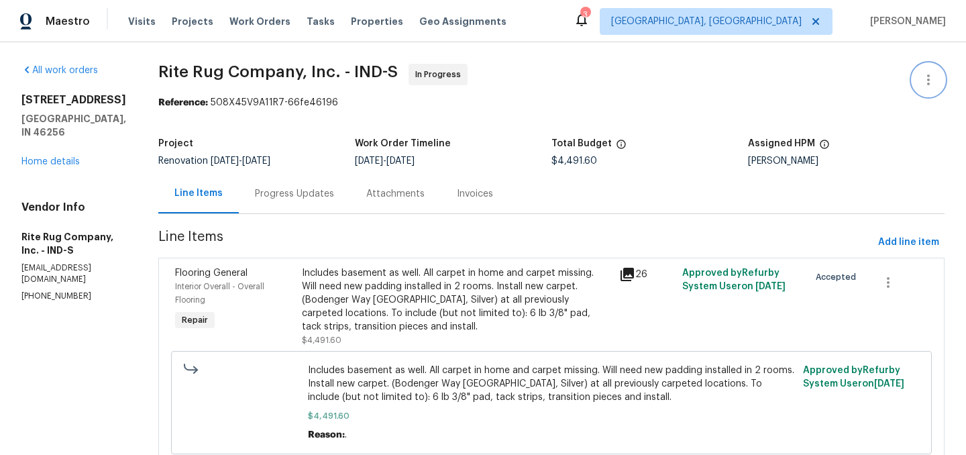
click at [929, 86] on icon "button" at bounding box center [928, 80] width 16 height 16
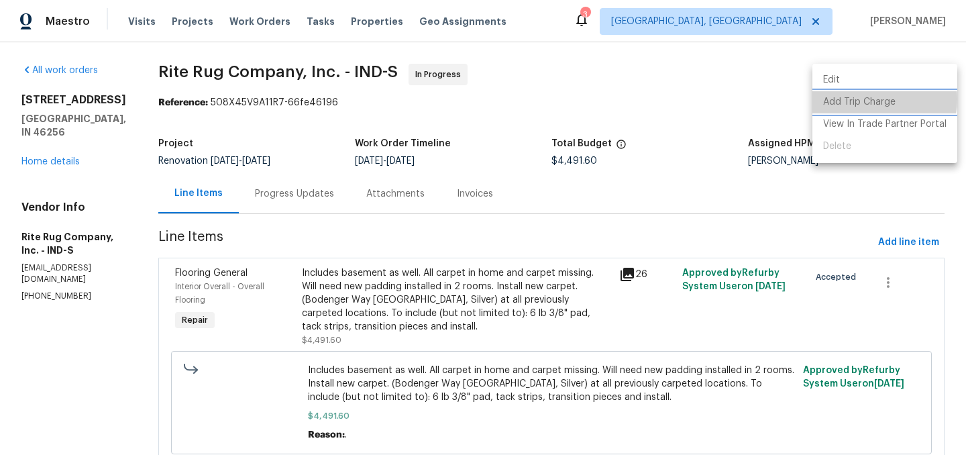
click at [869, 99] on li "Add Trip Charge" at bounding box center [884, 102] width 145 height 22
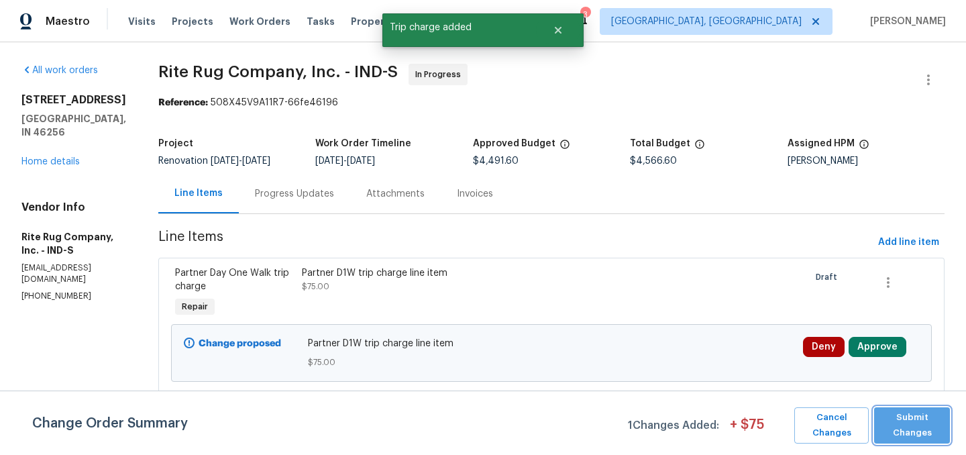
click at [906, 428] on span "Submit Changes" at bounding box center [912, 425] width 62 height 31
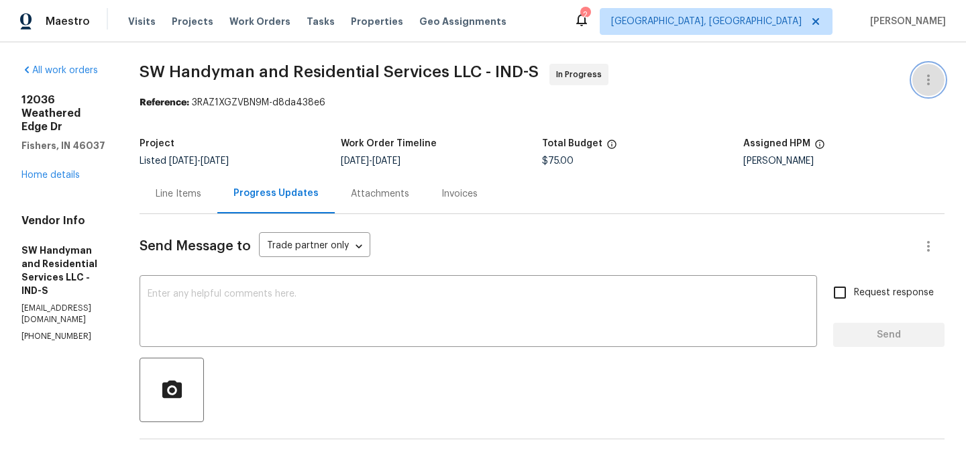
click at [931, 83] on icon "button" at bounding box center [928, 80] width 16 height 16
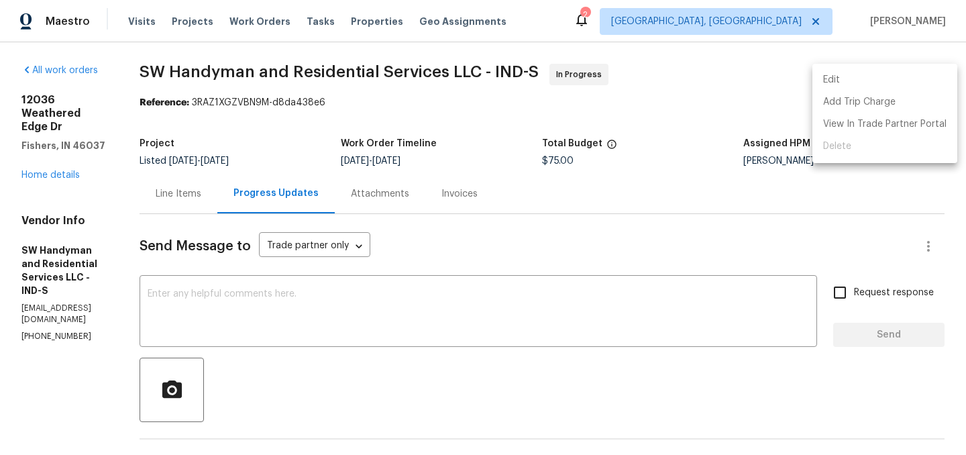
click at [877, 76] on li "Edit" at bounding box center [884, 80] width 145 height 22
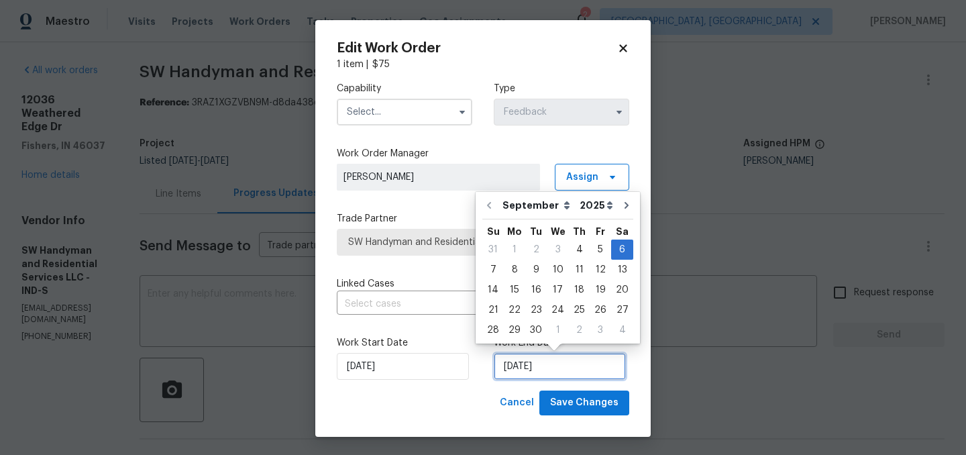
click at [539, 366] on input "9/6/2025" at bounding box center [560, 366] width 132 height 27
click at [511, 266] on div "8" at bounding box center [514, 269] width 21 height 19
type input "9/8/2025"
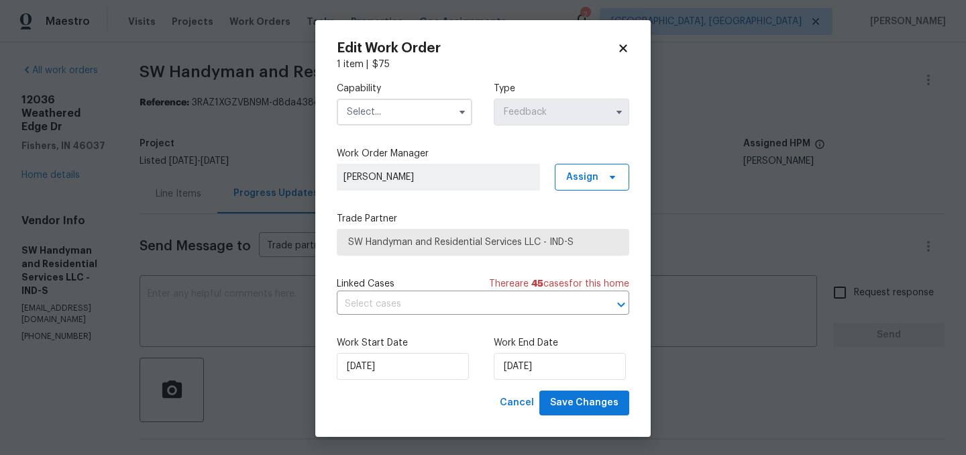
click at [374, 115] on input "text" at bounding box center [404, 112] width 135 height 27
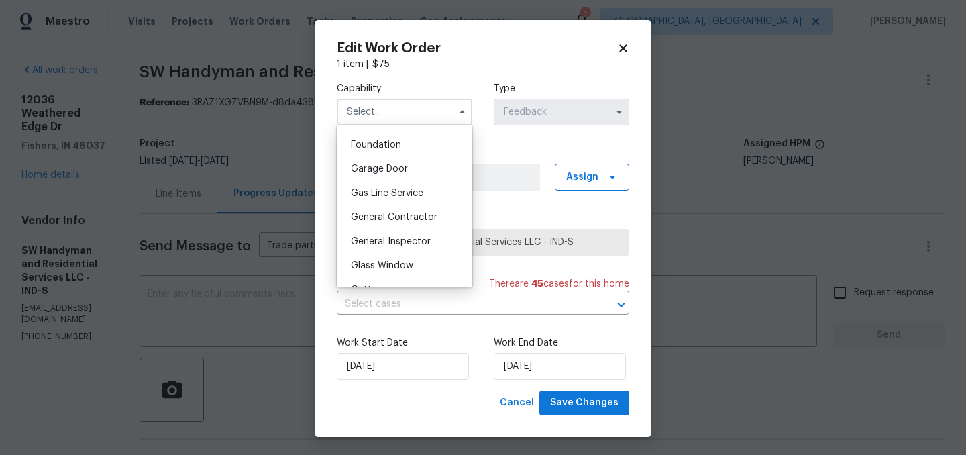
scroll to position [558, 0]
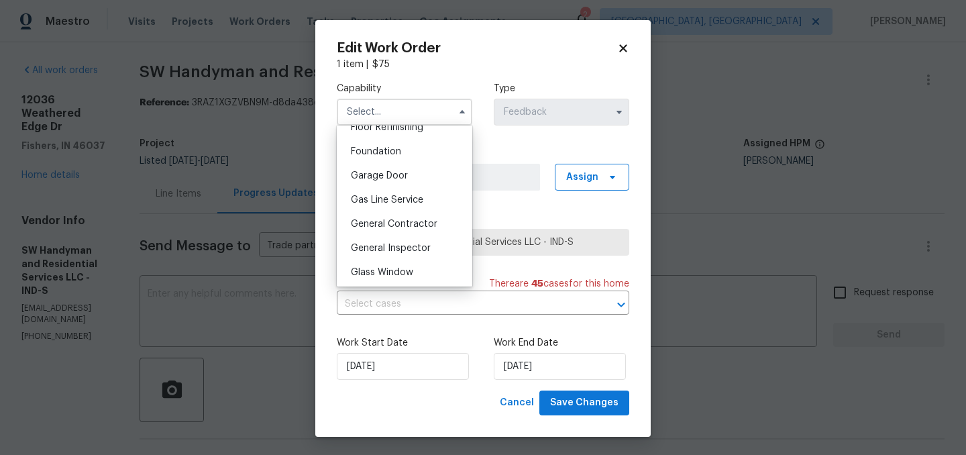
click at [382, 221] on span "General Contractor" at bounding box center [394, 223] width 87 height 9
type input "General Contractor"
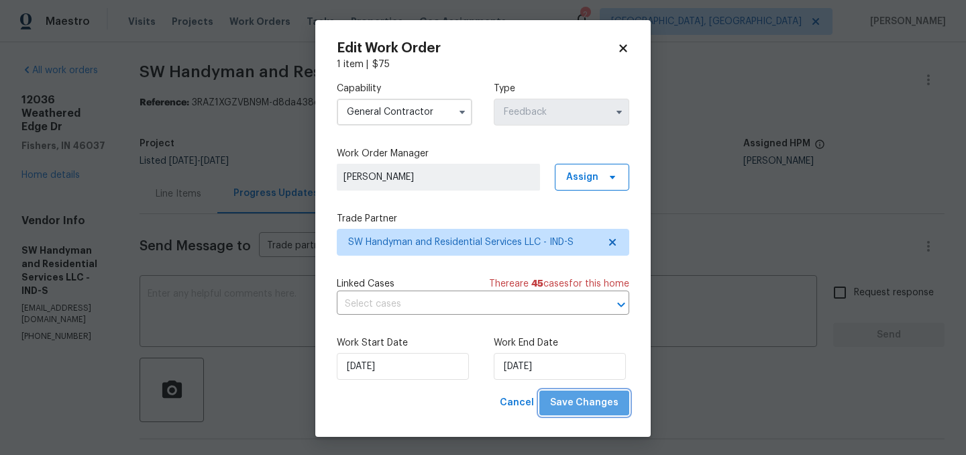
click at [600, 408] on span "Save Changes" at bounding box center [584, 402] width 68 height 17
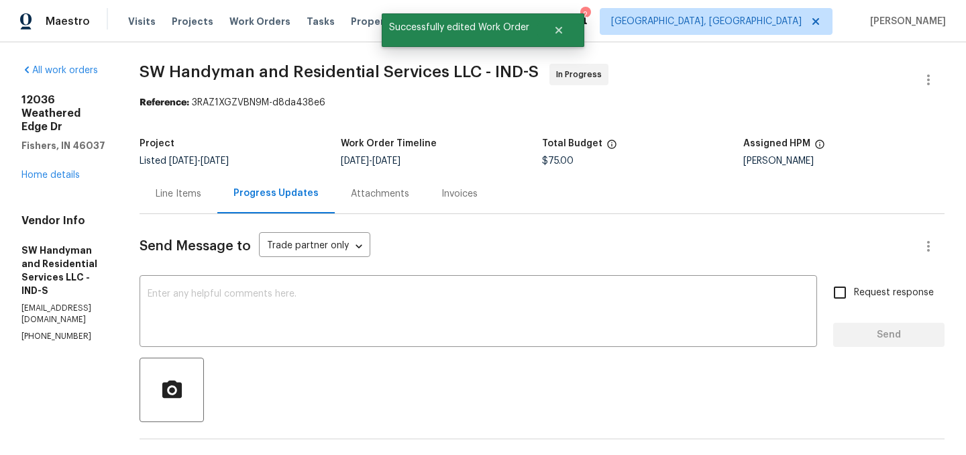
click at [184, 198] on div "Line Items" at bounding box center [179, 193] width 46 height 13
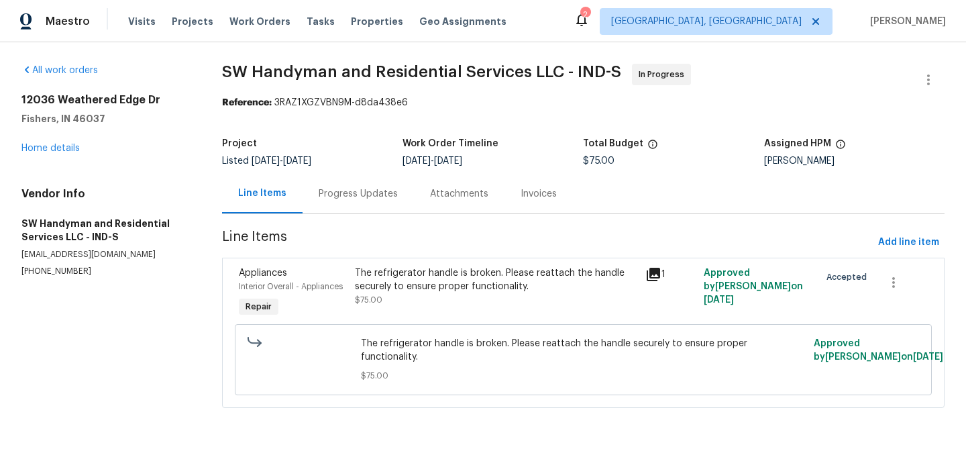
click at [494, 280] on div "The refrigerator handle is broken. Please reattach the handle securely to ensur…" at bounding box center [496, 279] width 282 height 27
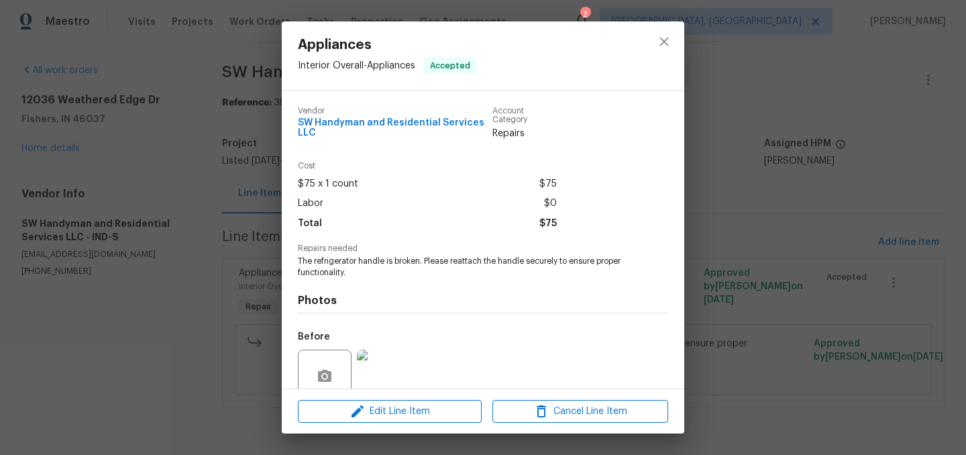
click at [382, 365] on img at bounding box center [384, 376] width 54 height 54
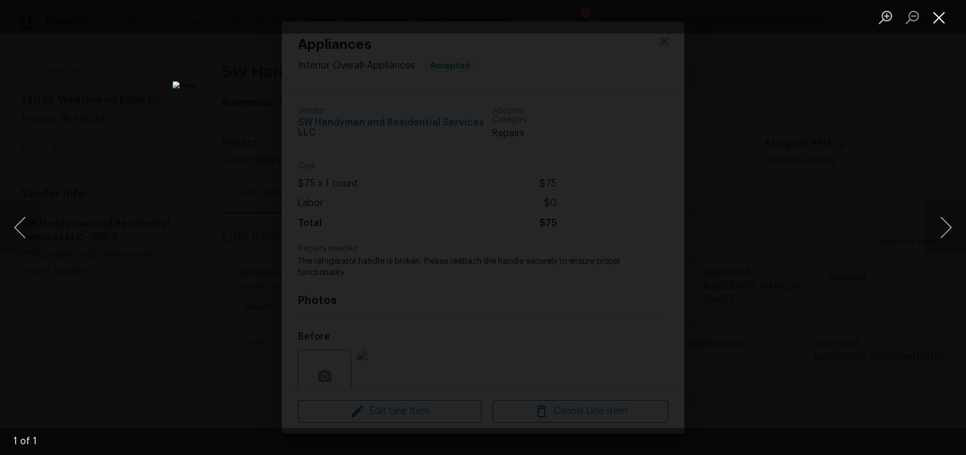
click at [940, 18] on button "Close lightbox" at bounding box center [939, 16] width 27 height 23
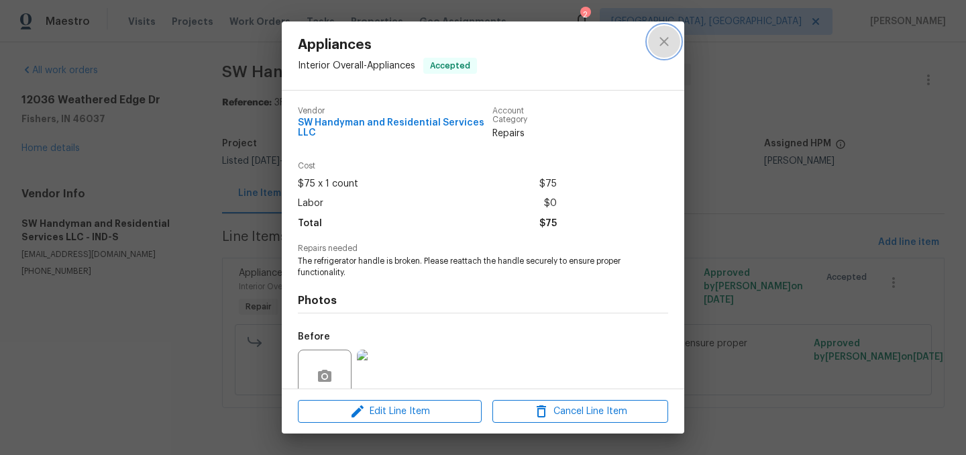
click at [665, 40] on icon "close" at bounding box center [663, 41] width 9 height 9
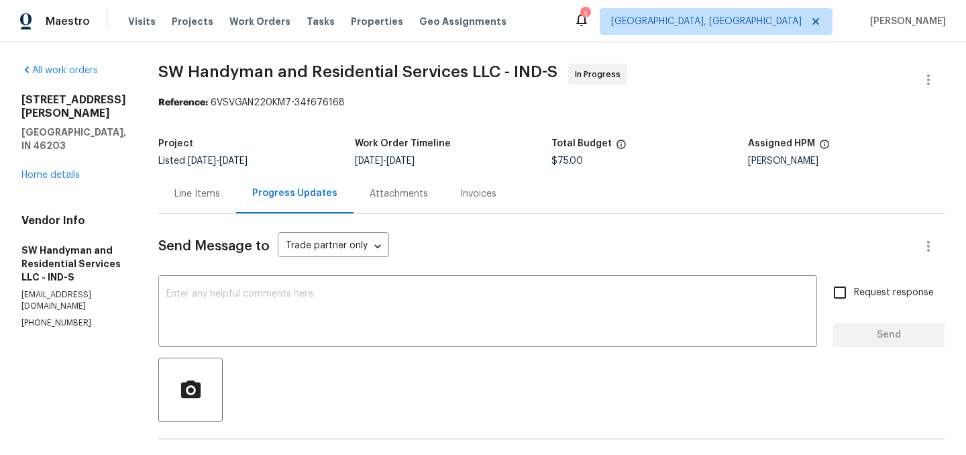
click at [197, 200] on div "Line Items" at bounding box center [197, 193] width 46 height 13
click at [190, 196] on div "Line Items" at bounding box center [197, 193] width 46 height 13
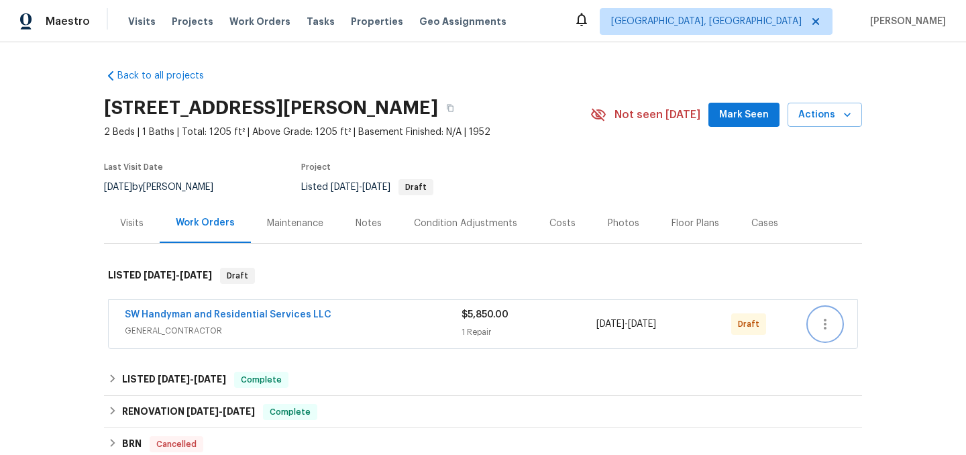
click at [832, 321] on icon "button" at bounding box center [825, 324] width 16 height 16
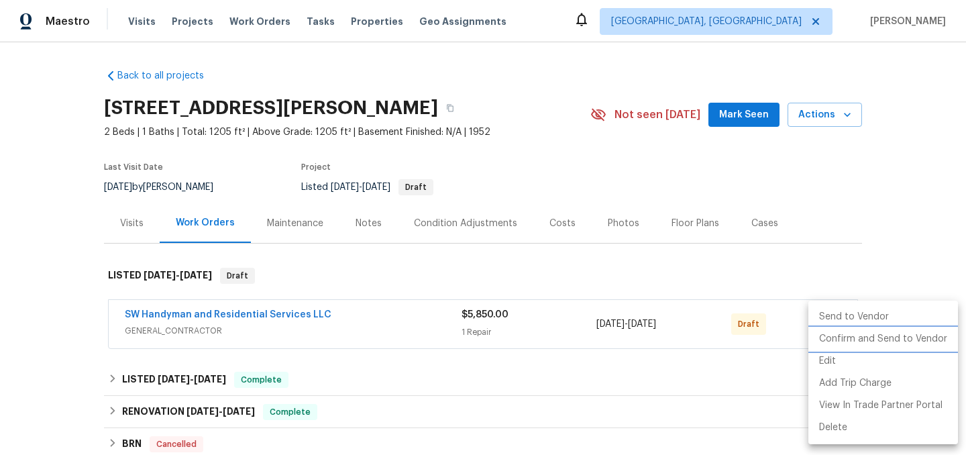
click at [864, 336] on li "Confirm and Send to Vendor" at bounding box center [883, 339] width 150 height 22
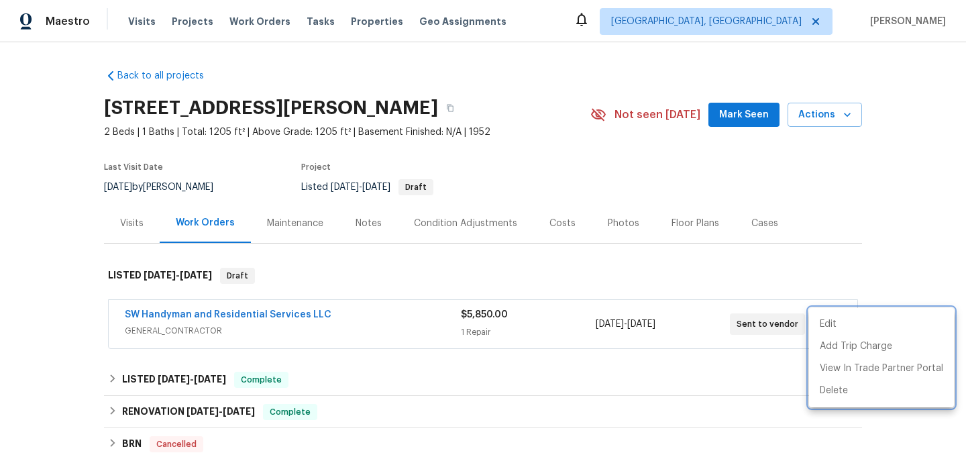
click at [692, 276] on div at bounding box center [483, 227] width 966 height 455
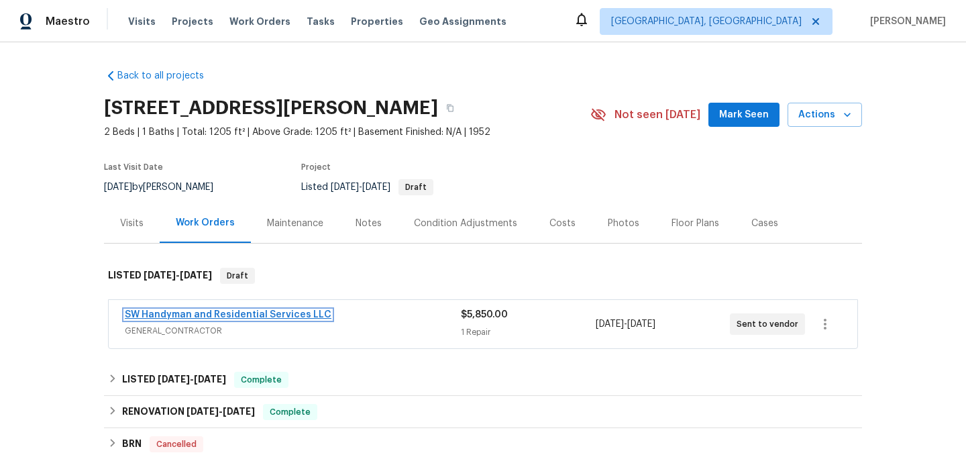
click at [234, 315] on link "SW Handyman and Residential Services LLC" at bounding box center [228, 314] width 207 height 9
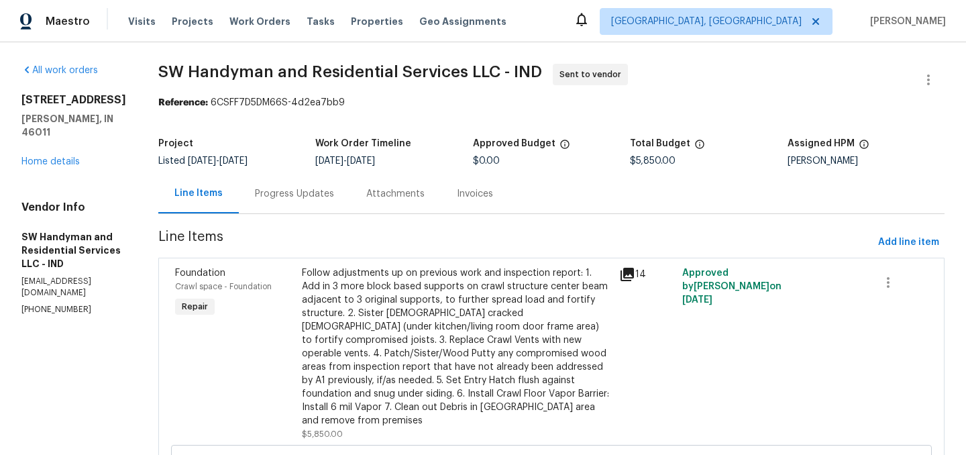
click at [297, 195] on div "Progress Updates" at bounding box center [294, 193] width 79 height 13
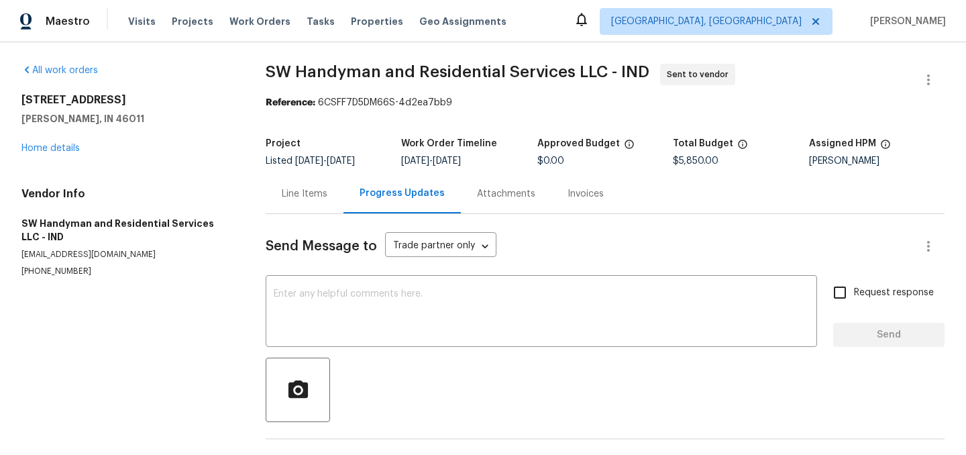
click at [286, 197] on div "Line Items" at bounding box center [305, 193] width 46 height 13
